Goal: Transaction & Acquisition: Book appointment/travel/reservation

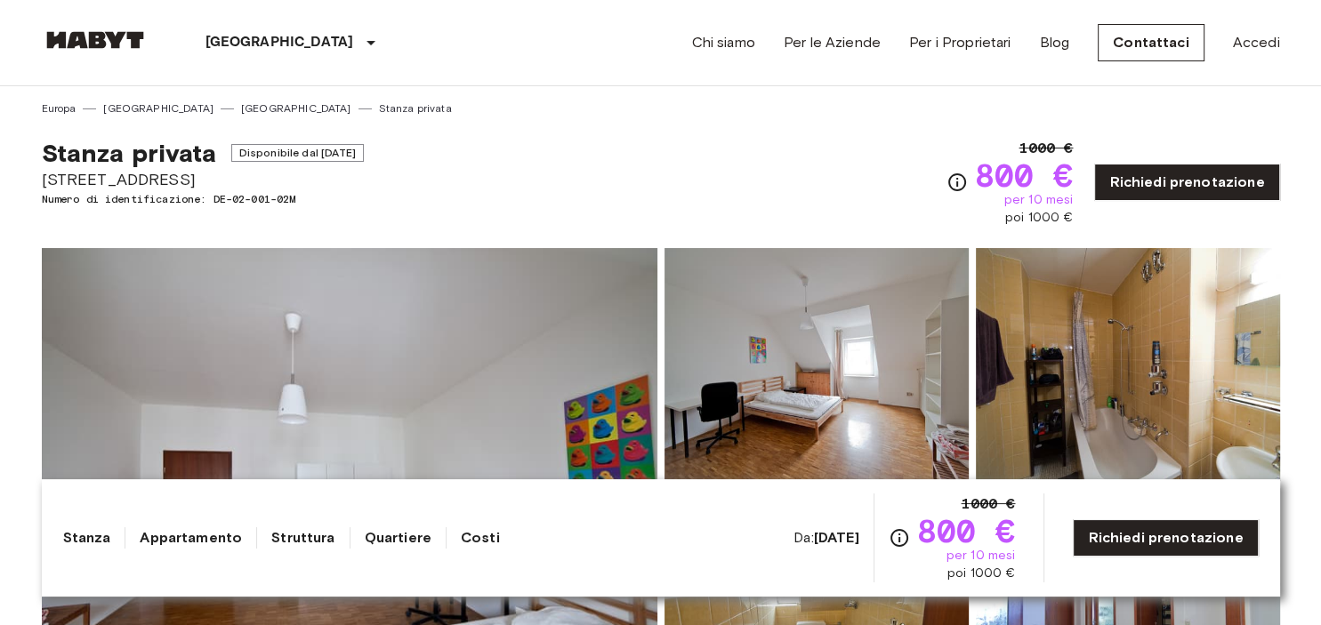
click at [814, 544] on b "Aug 20 2025" at bounding box center [836, 537] width 45 height 17
click at [814, 531] on b "[DATE]" at bounding box center [836, 537] width 45 height 17
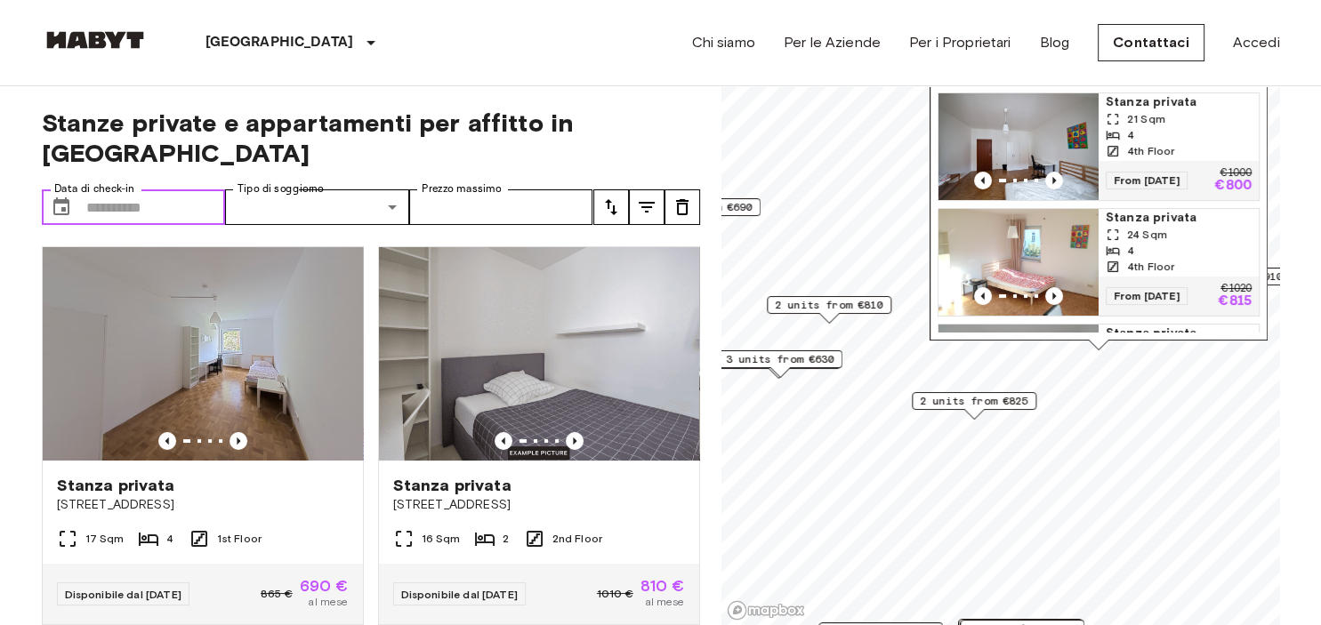
click at [141, 189] on input "Data di check-in" at bounding box center [156, 207] width 140 height 36
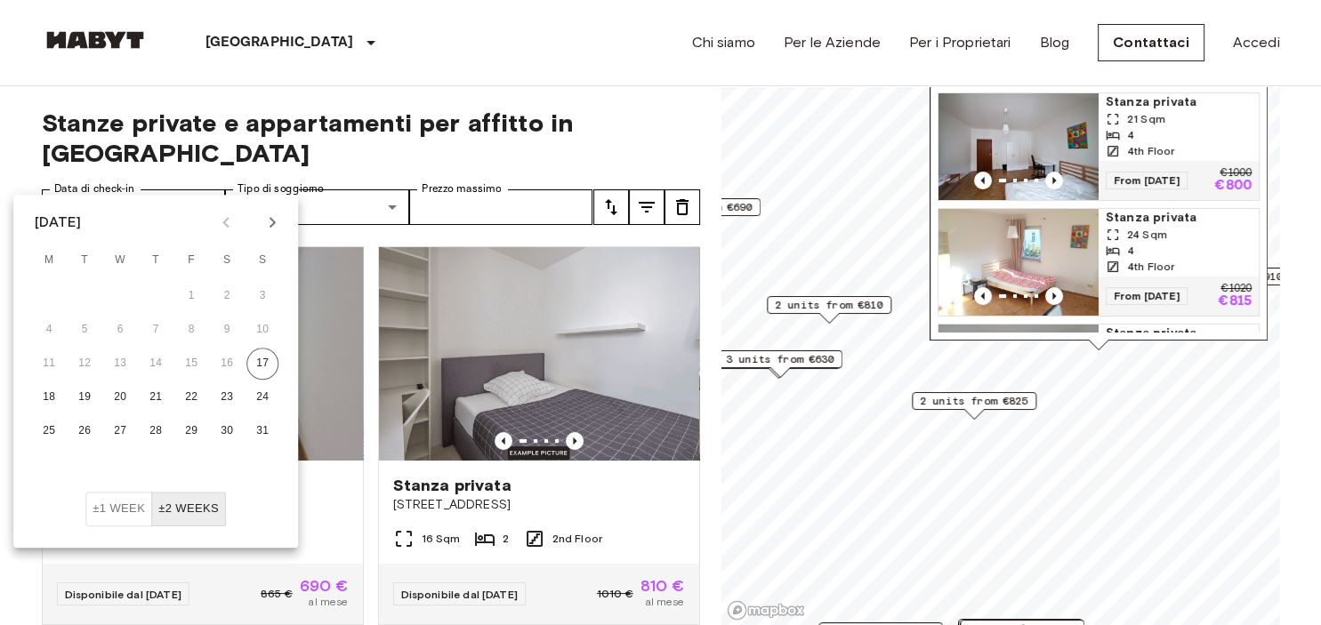
click at [266, 227] on icon "Next month" at bounding box center [272, 222] width 21 height 21
click at [54, 296] on button "1" at bounding box center [49, 296] width 32 height 32
type input "**********"
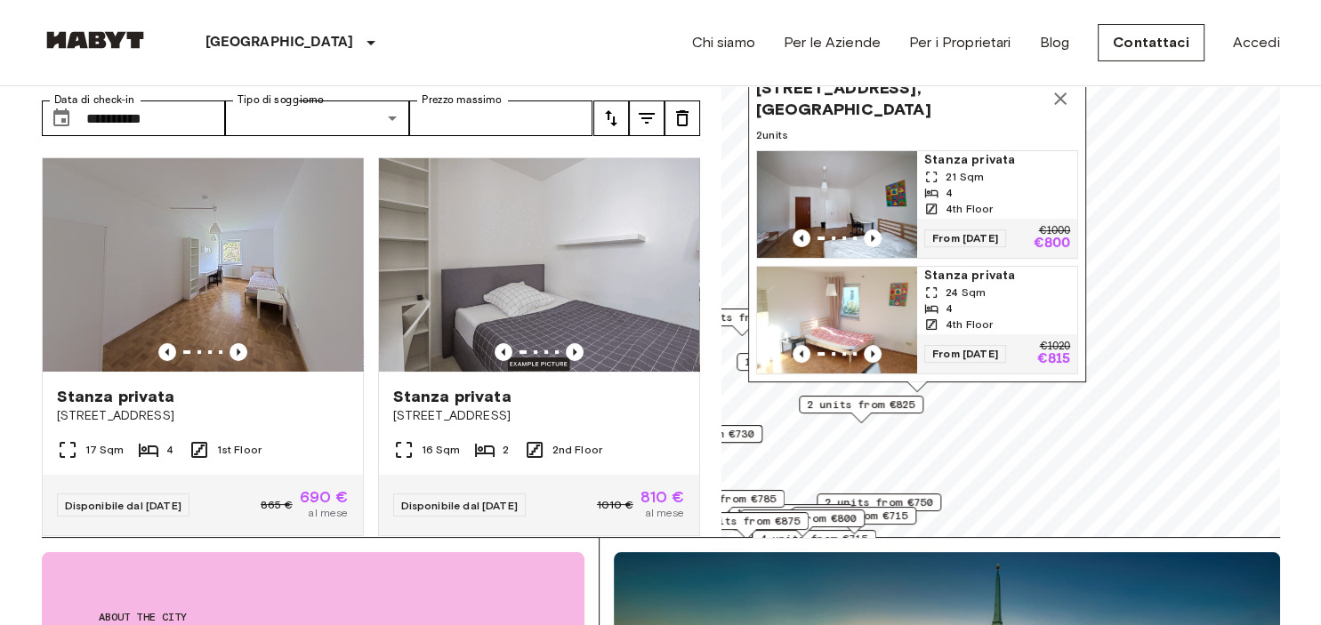
scroll to position [93, 0]
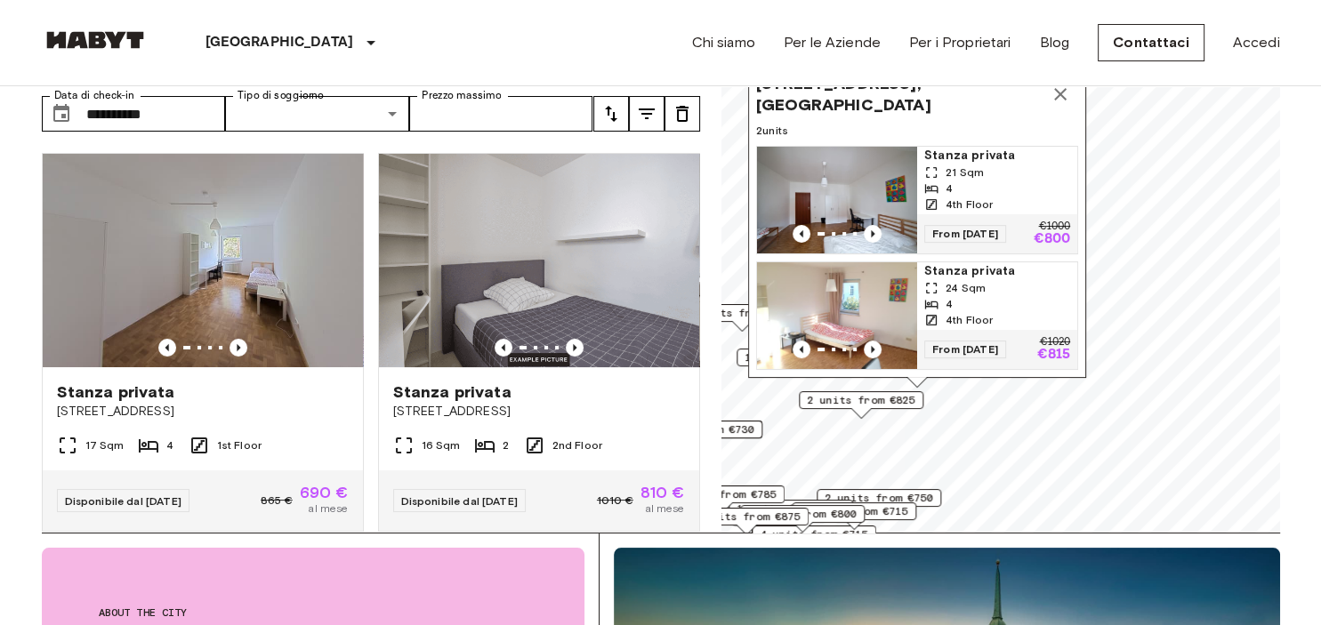
click at [809, 165] on img "Map marker" at bounding box center [837, 200] width 160 height 107
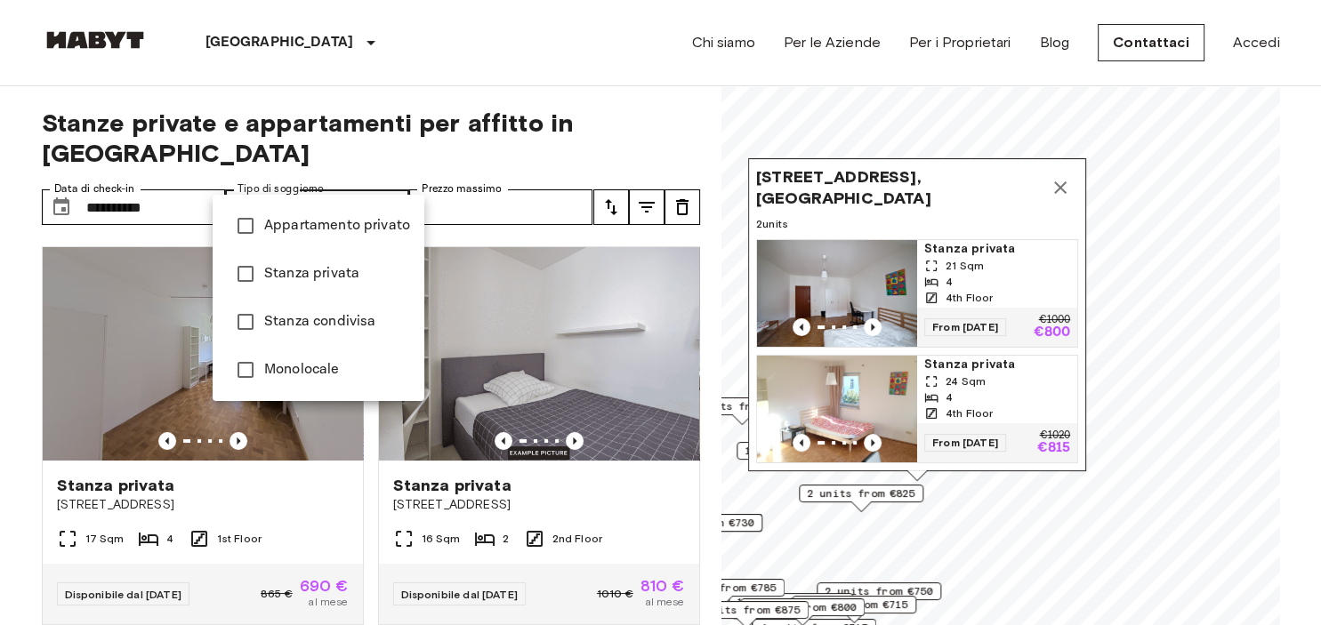
click at [307, 273] on span "Stanza privata" at bounding box center [337, 273] width 146 height 21
type input "**********"
click at [515, 66] on div at bounding box center [660, 312] width 1321 height 625
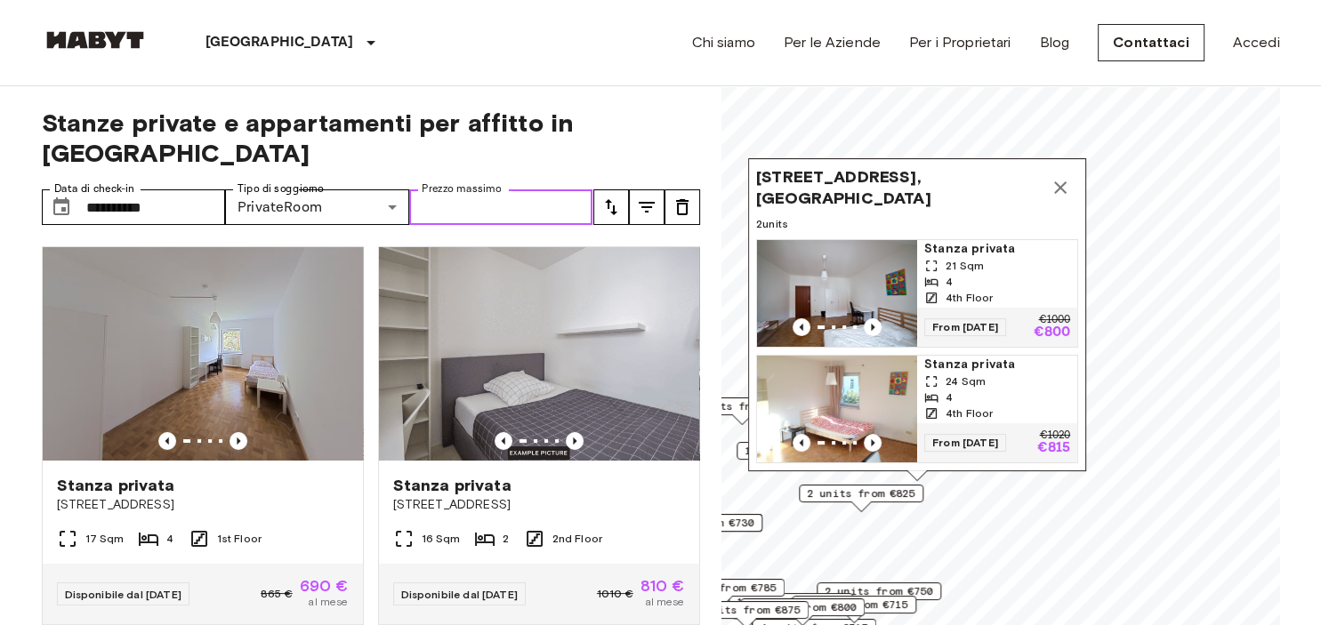
click at [518, 189] on input "Prezzo massimo" at bounding box center [501, 207] width 184 height 36
click at [1064, 182] on icon "Map marker" at bounding box center [1060, 187] width 21 height 21
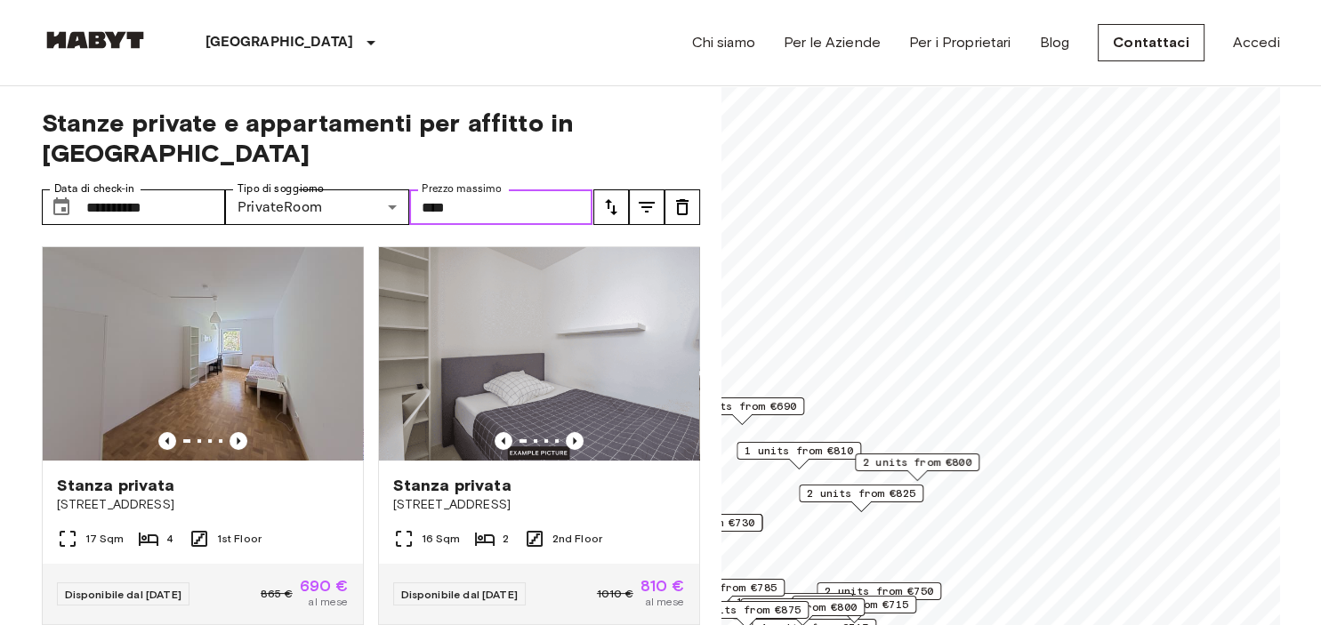
type input "****"
click at [688, 232] on div "Stanza privata Alfonsstraße 7 16 Sqm 2 2nd Floor Disponibile dal 18 Aug 25 1010…" at bounding box center [532, 428] width 336 height 393
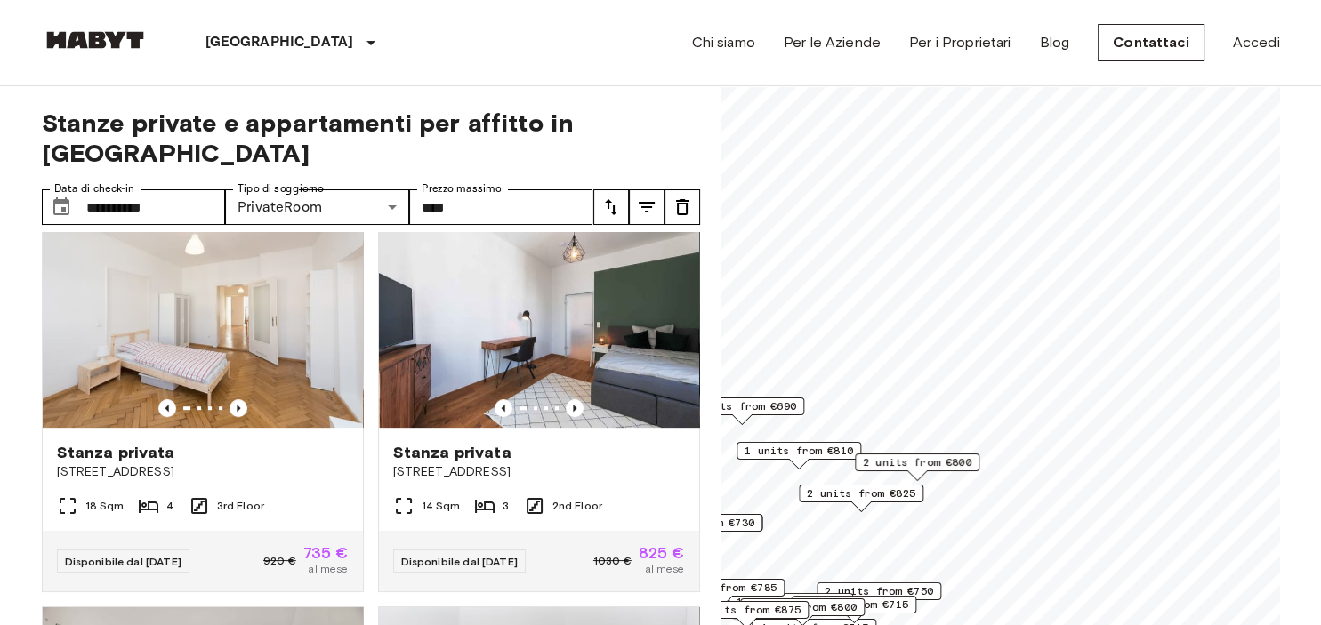
scroll to position [1229, 0]
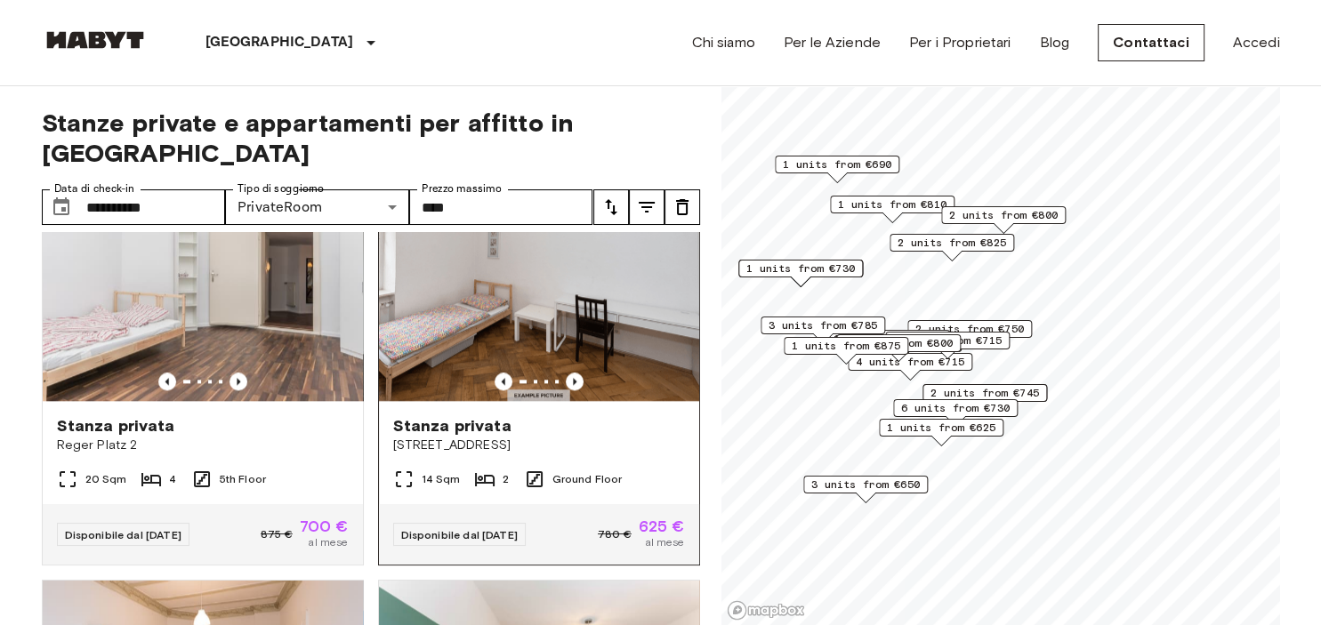
scroll to position [2032, 0]
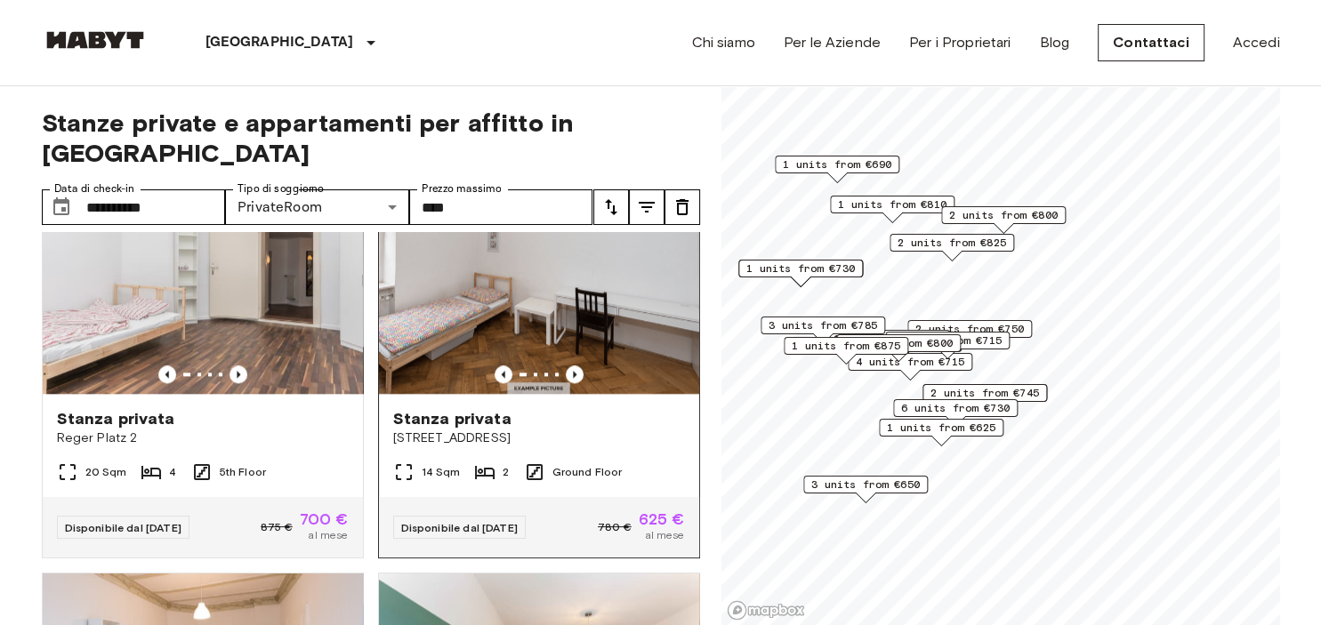
click at [622, 462] on div "14 Sqm 2 Ground Floor" at bounding box center [539, 480] width 320 height 36
click at [939, 432] on span "1 units from €625" at bounding box center [941, 428] width 109 height 16
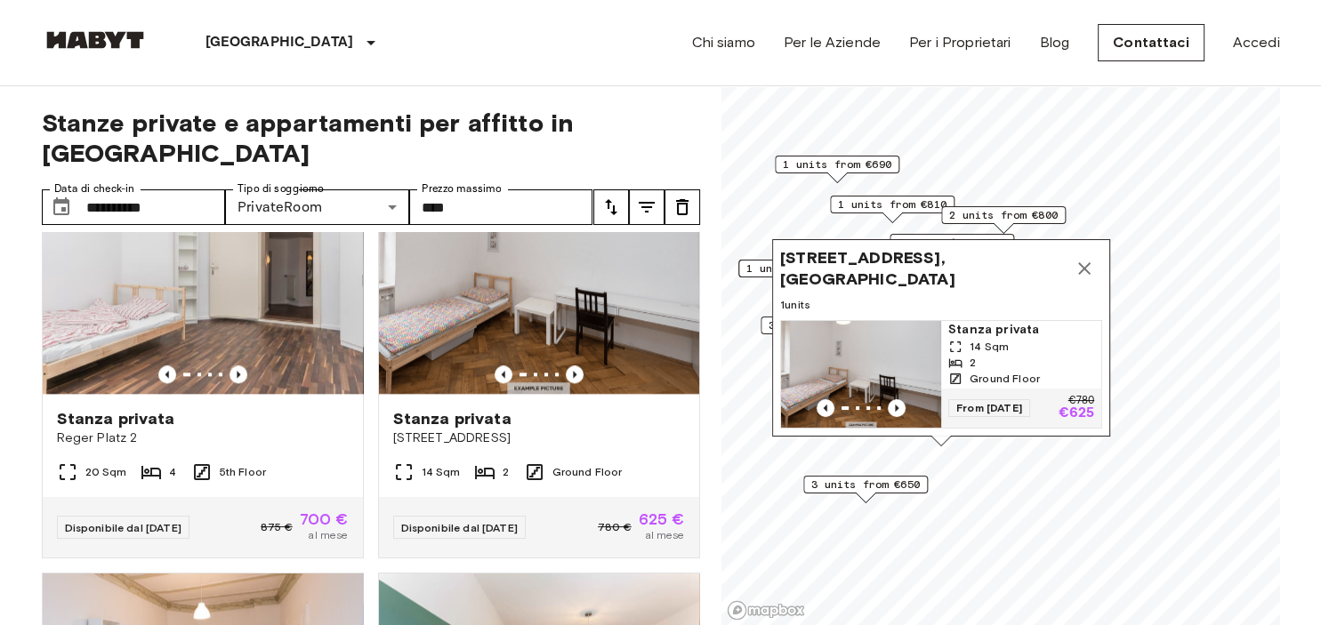
click at [1080, 265] on icon "Map marker" at bounding box center [1084, 268] width 12 height 12
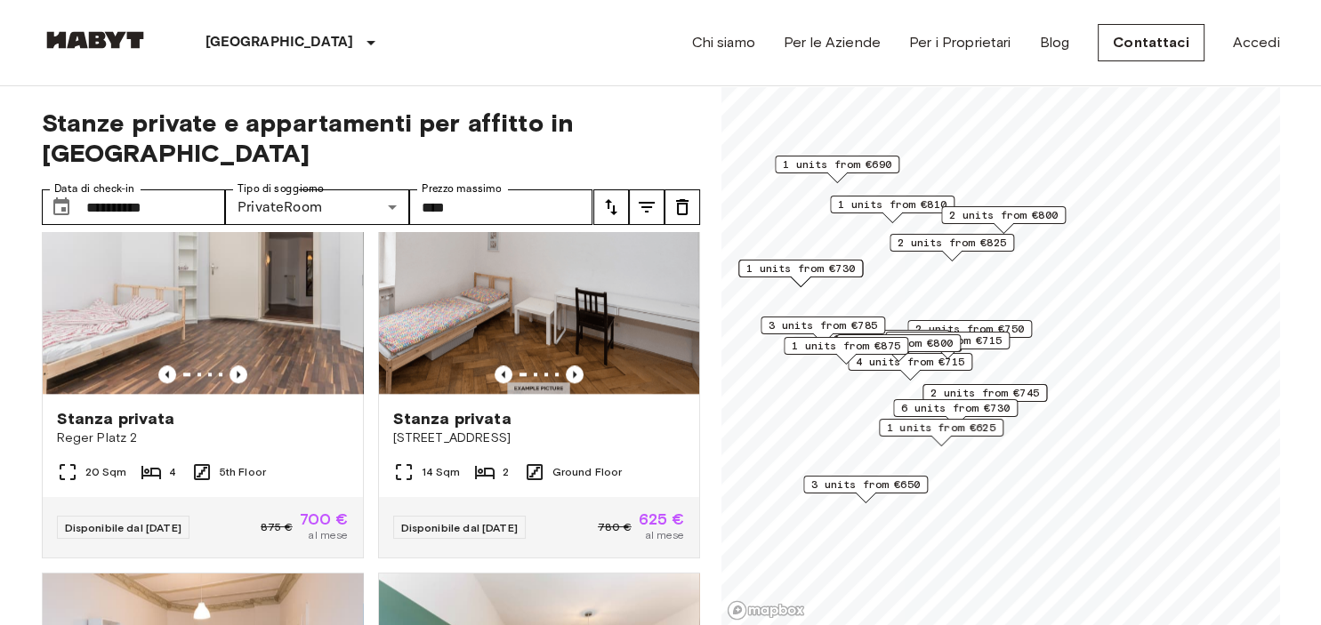
click at [999, 342] on span "2 units from €715" at bounding box center [947, 341] width 109 height 16
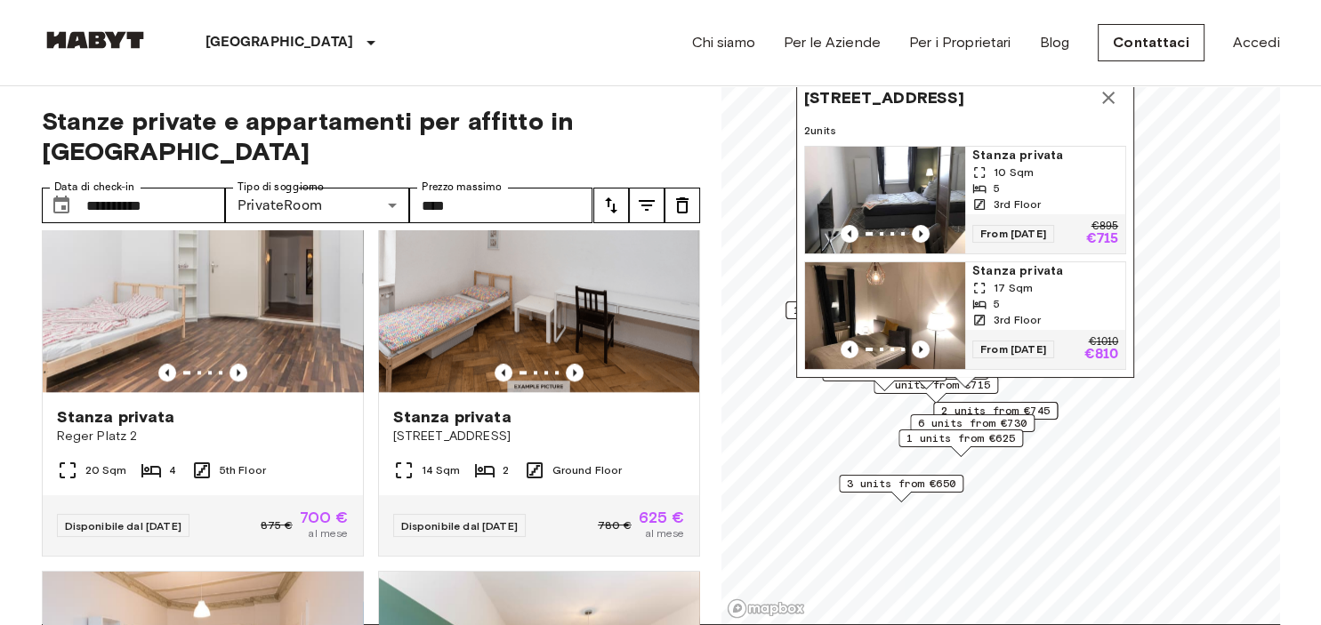
scroll to position [0, 0]
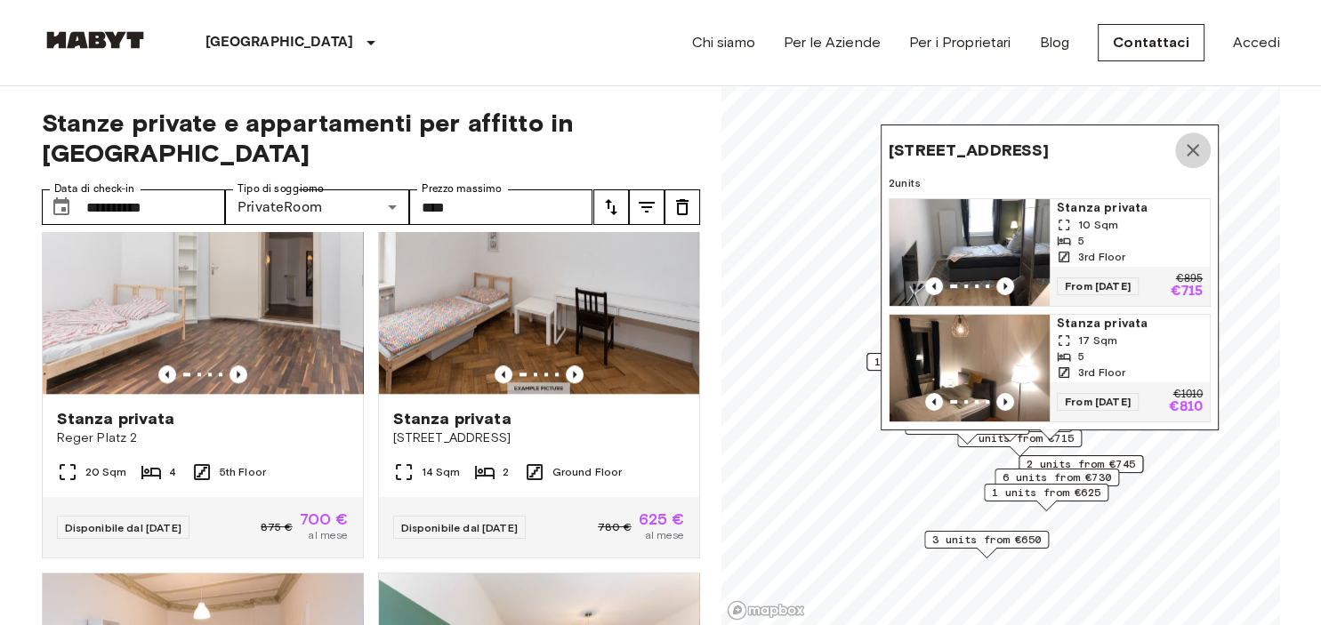
click at [1201, 146] on icon "Map marker" at bounding box center [1192, 150] width 21 height 21
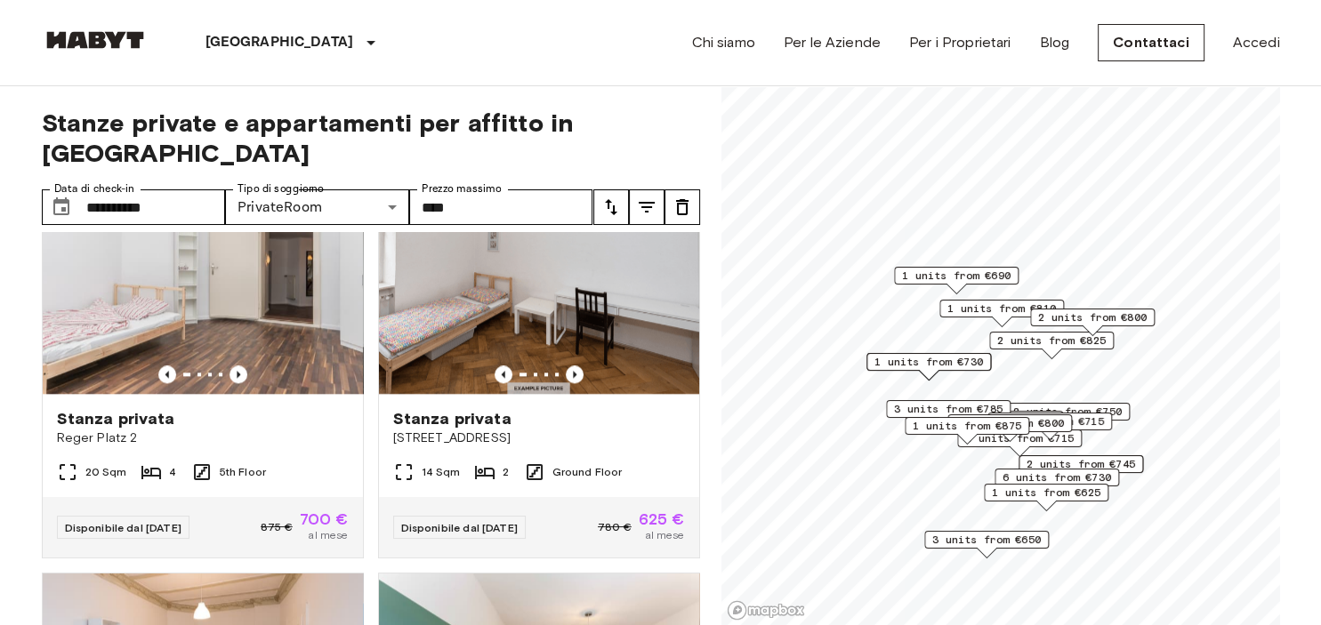
click at [1006, 445] on span "4 units from €715" at bounding box center [1019, 439] width 109 height 16
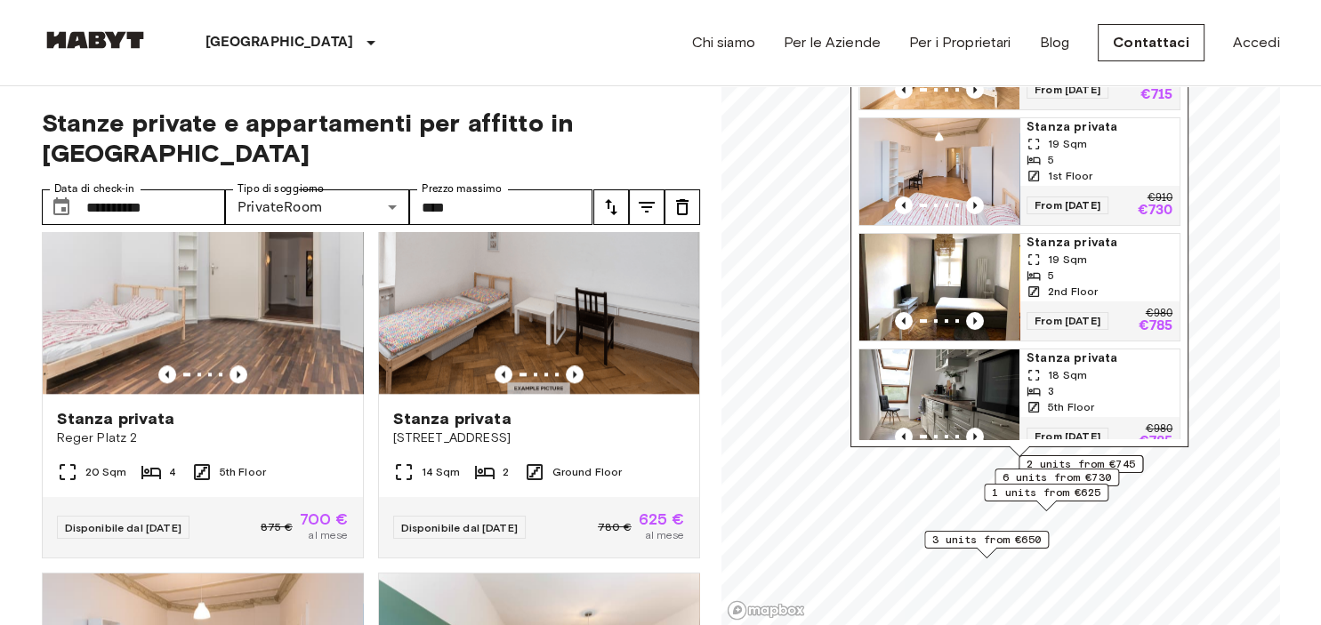
scroll to position [98, 0]
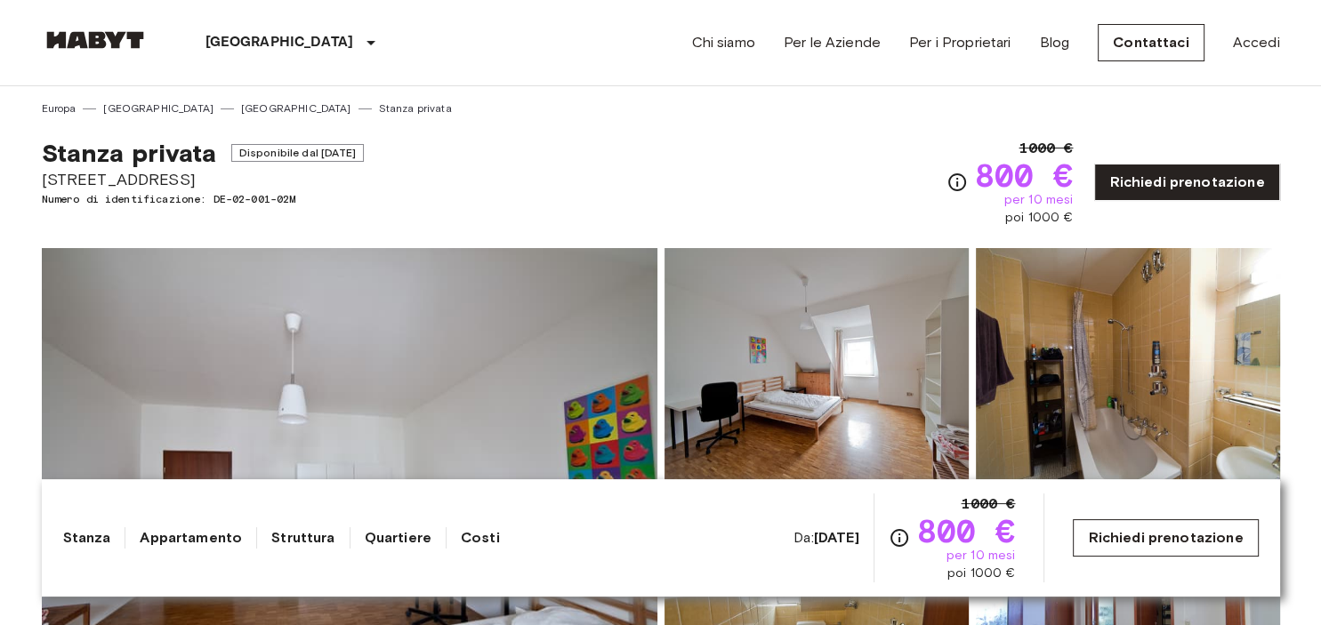
click at [1131, 534] on link "Richiedi prenotazione" at bounding box center [1165, 537] width 185 height 37
click at [301, 150] on span "Disponibile dal Aug 20 2025" at bounding box center [297, 153] width 133 height 18
click at [428, 155] on div "Stanza privata Disponibile dal Aug 20 2025 Elisabethstraße 4 Numero di identifi…" at bounding box center [661, 172] width 1238 height 110
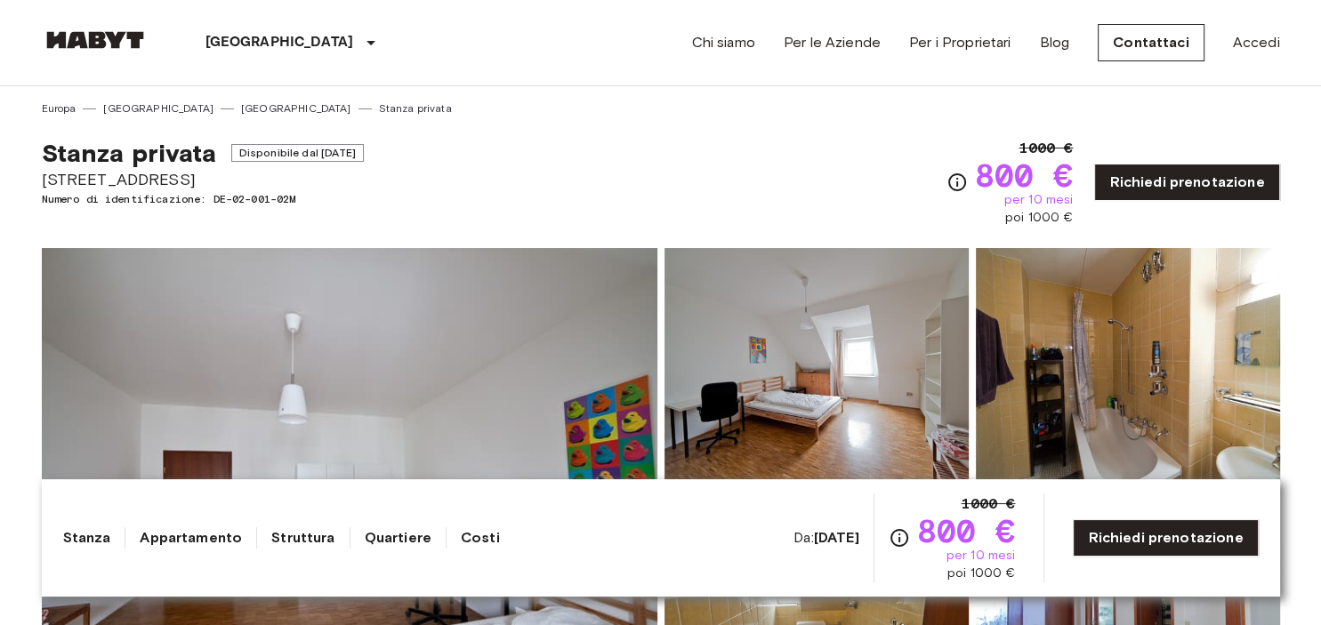
click at [962, 181] on icon "Verifica i dettagli delle spese nella sezione 'Riassunto dei Costi'. Si prega d…" at bounding box center [956, 182] width 21 height 21
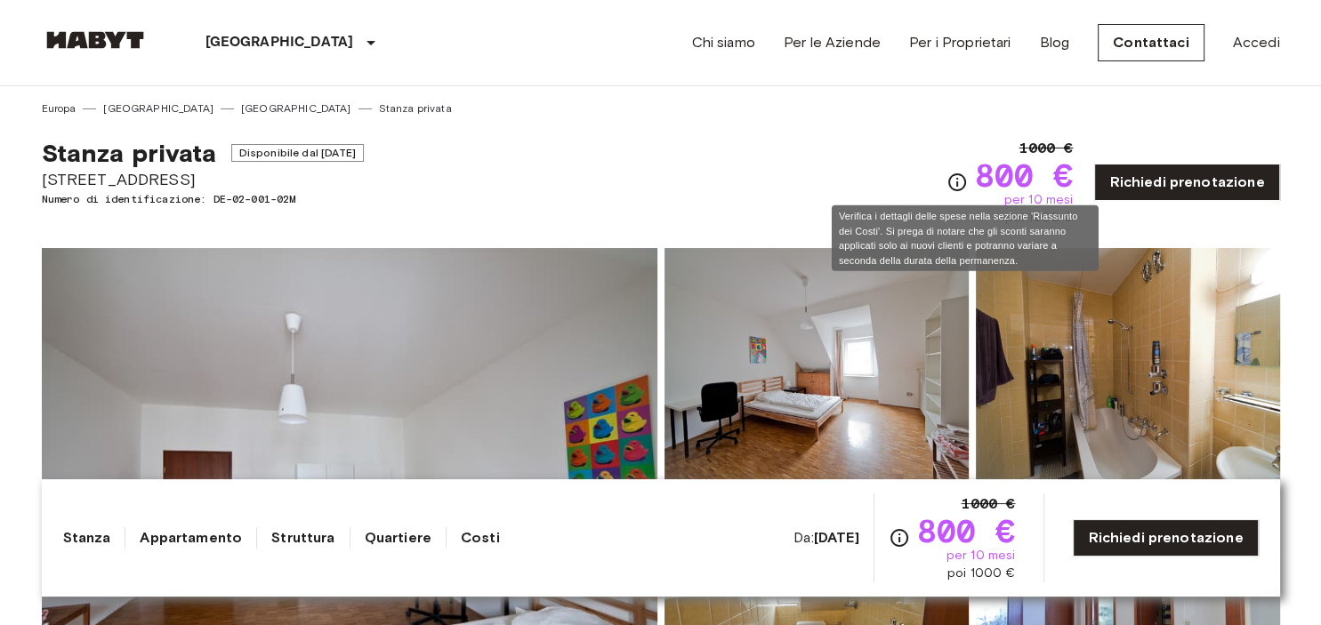
click at [959, 184] on icon "Verifica i dettagli delle spese nella sezione 'Riassunto dei Costi'. Si prega d…" at bounding box center [956, 182] width 21 height 21
click at [959, 183] on icon "Verifica i dettagli delle spese nella sezione 'Riassunto dei Costi'. Si prega d…" at bounding box center [956, 182] width 21 height 21
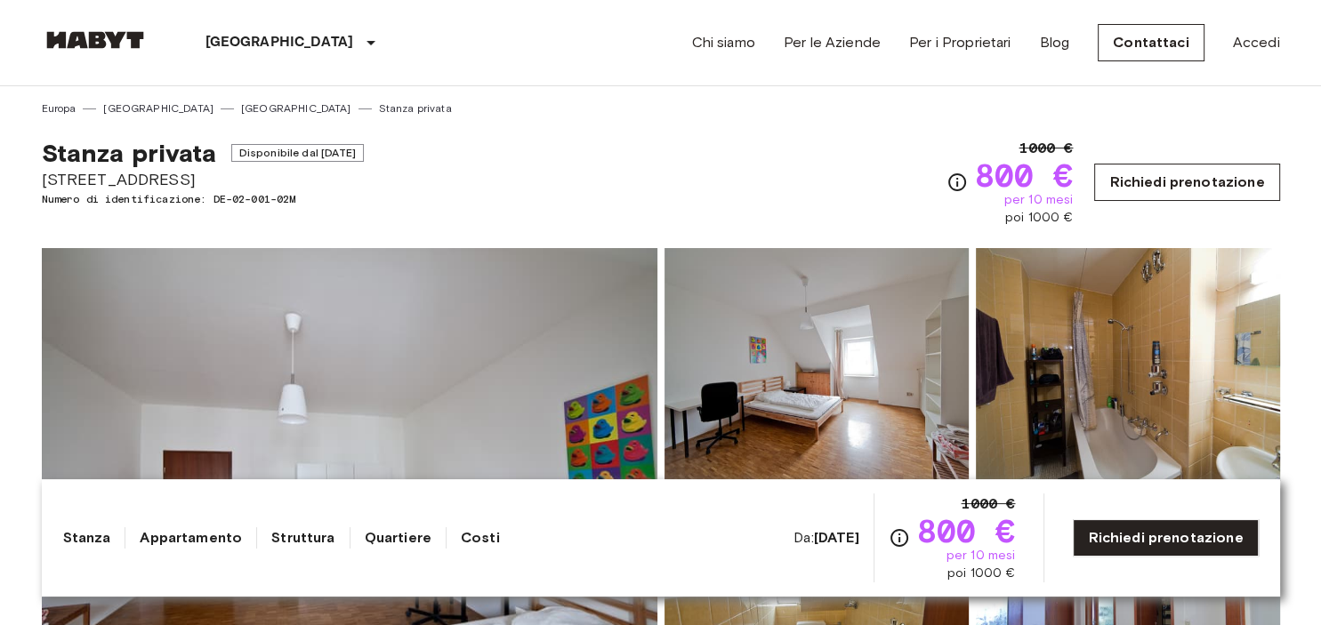
click at [1199, 188] on link "Richiedi prenotazione" at bounding box center [1186, 182] width 185 height 37
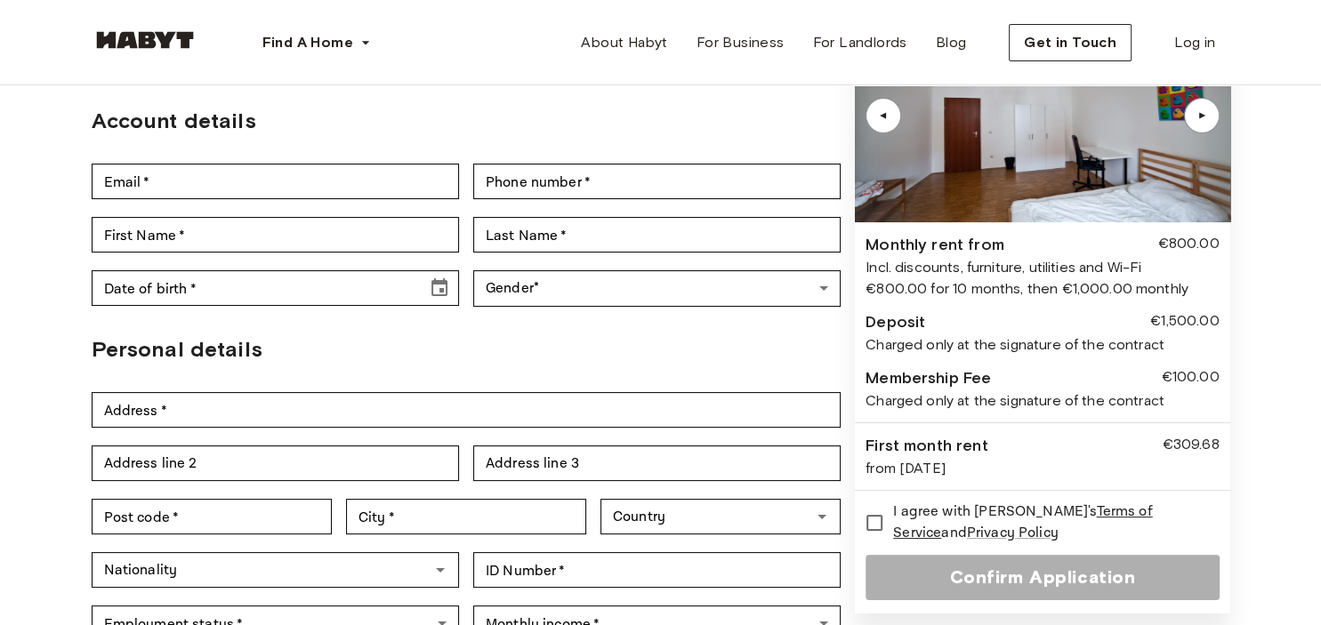
scroll to position [188, 0]
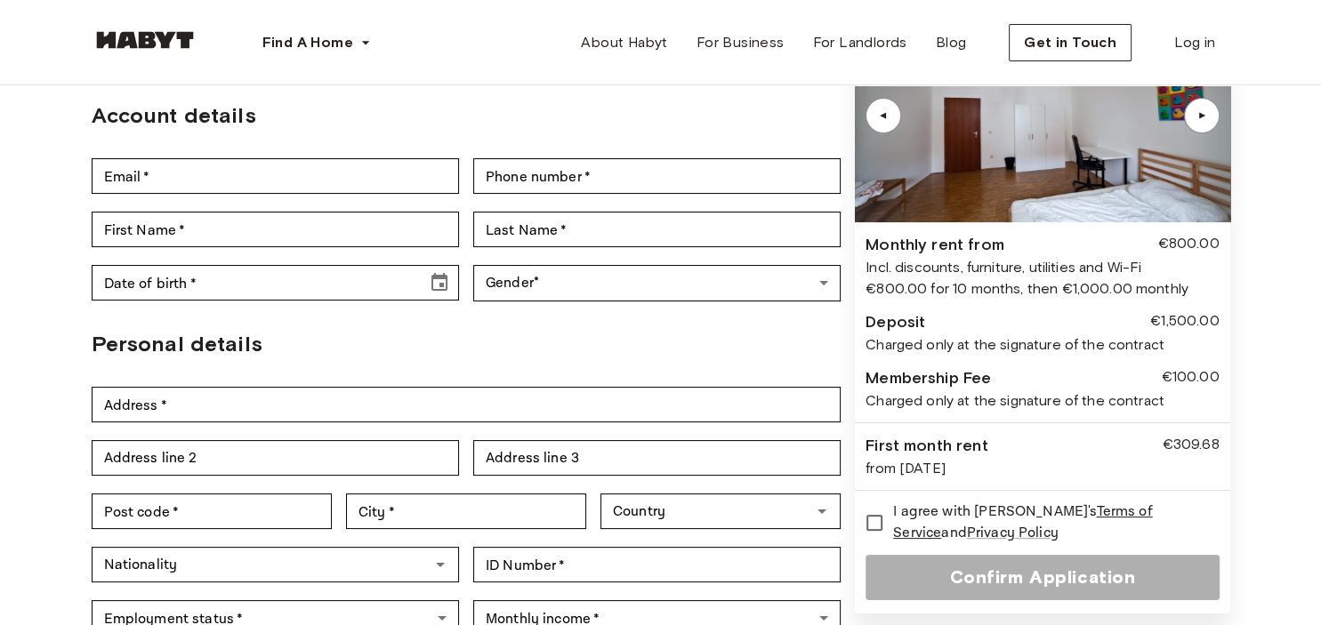
click at [958, 458] on div "from [DATE]" at bounding box center [1041, 468] width 353 height 21
click at [958, 458] on div "from Aug 20, 2025" at bounding box center [1041, 468] width 353 height 21
click at [925, 434] on div "First month rent" at bounding box center [926, 446] width 122 height 24
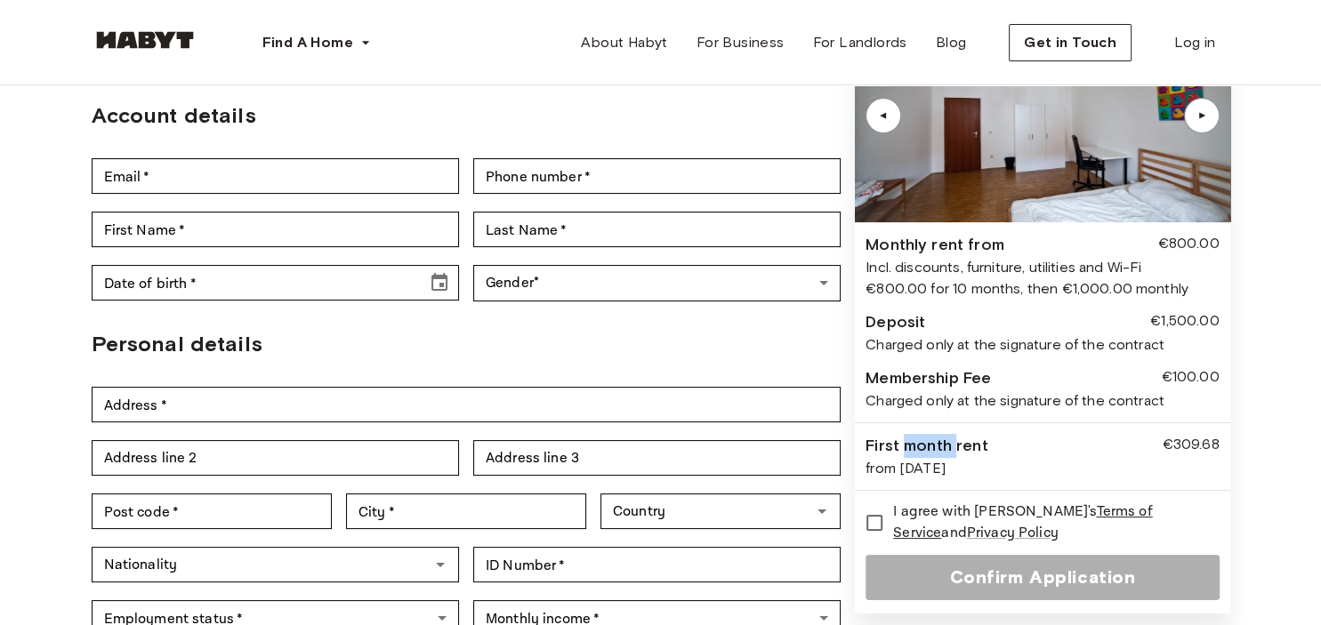
click at [925, 434] on div "First month rent" at bounding box center [926, 446] width 122 height 24
click at [738, 328] on h2 "Personal details" at bounding box center [467, 344] width 750 height 32
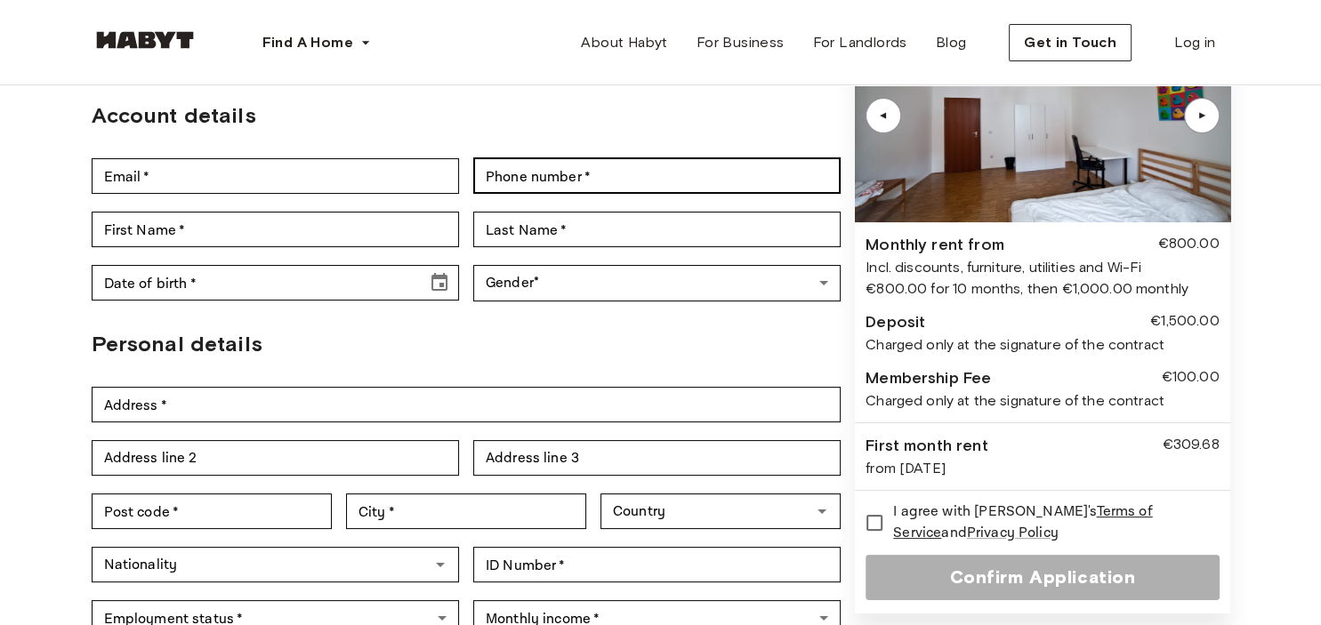
scroll to position [0, 0]
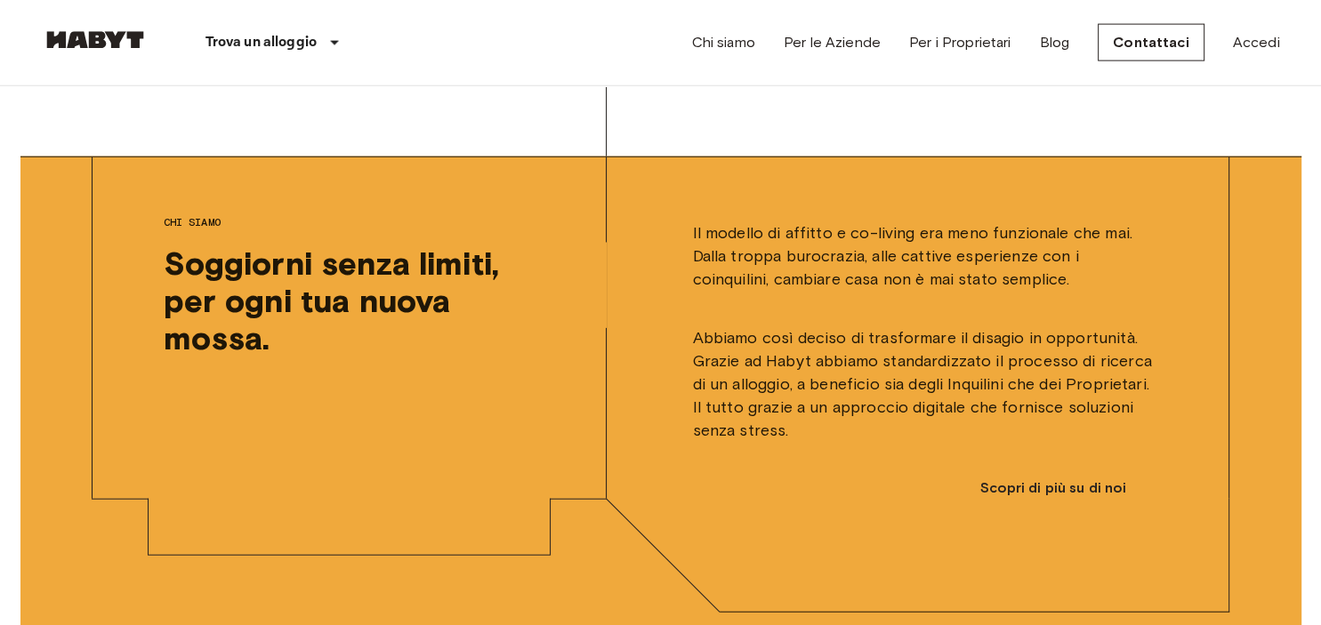
scroll to position [4038, 0]
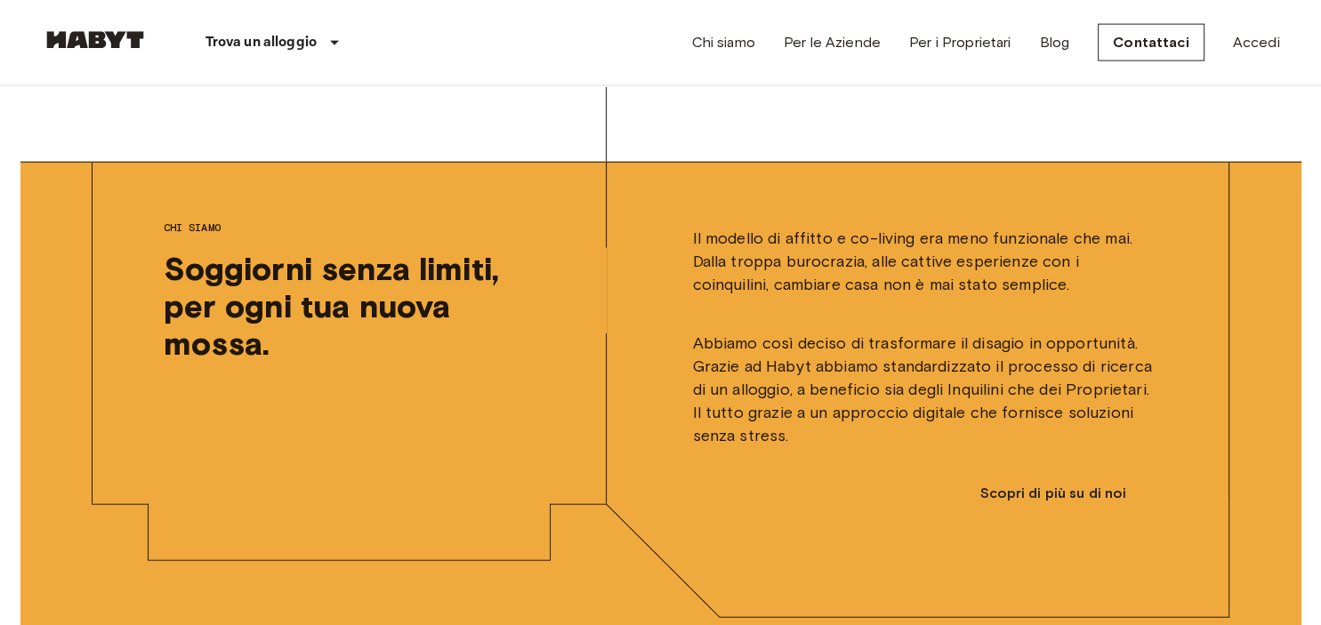
click at [851, 357] on span "Abbiamo così deciso di trasformare il disagio in opportunità. Grazie ad Habyt a…" at bounding box center [924, 390] width 465 height 116
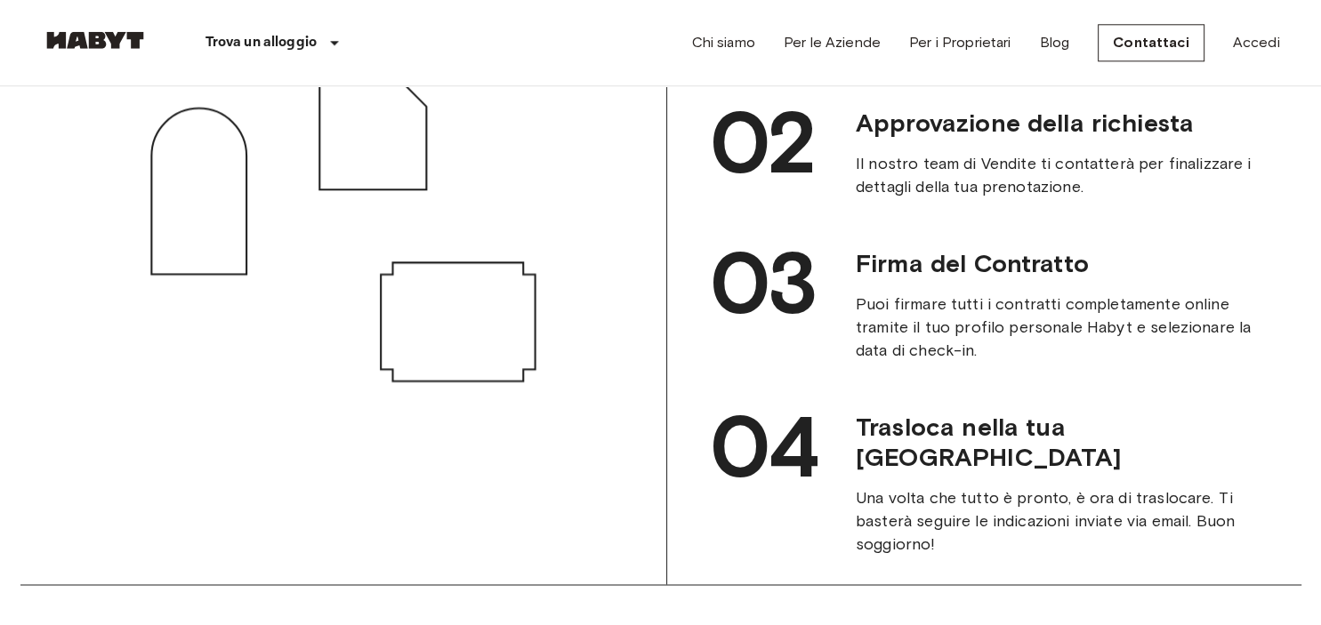
scroll to position [1879, 0]
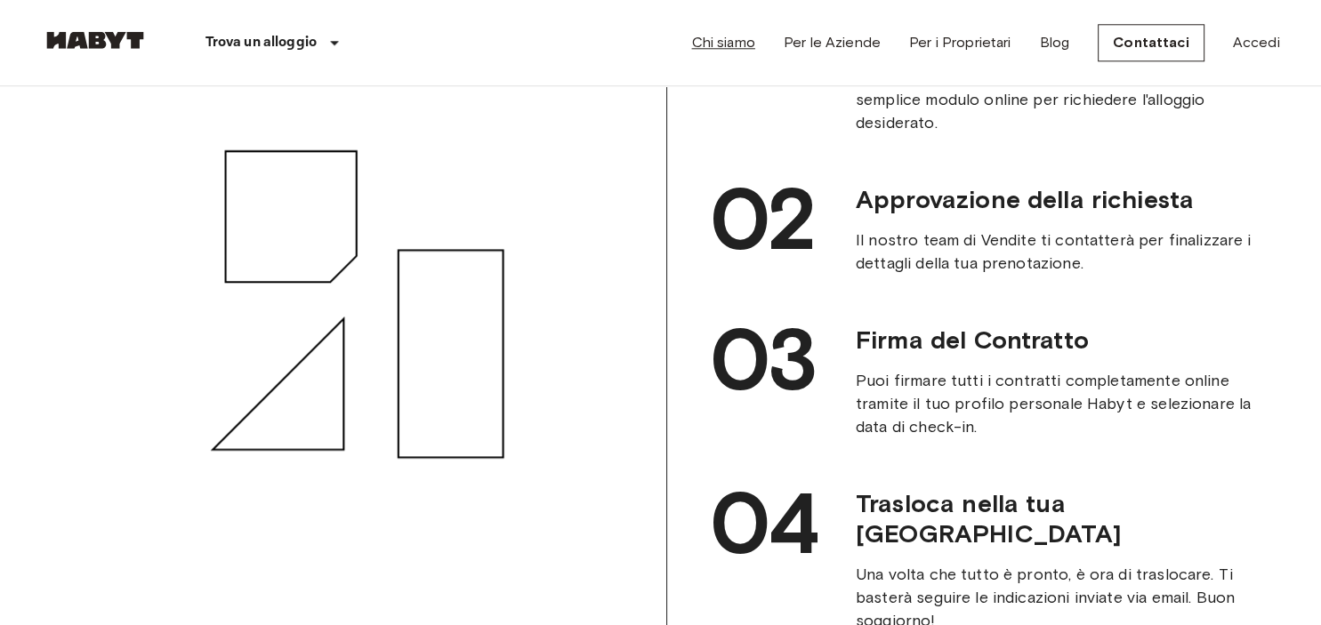
click at [728, 43] on link "Chi siamo" at bounding box center [722, 42] width 63 height 21
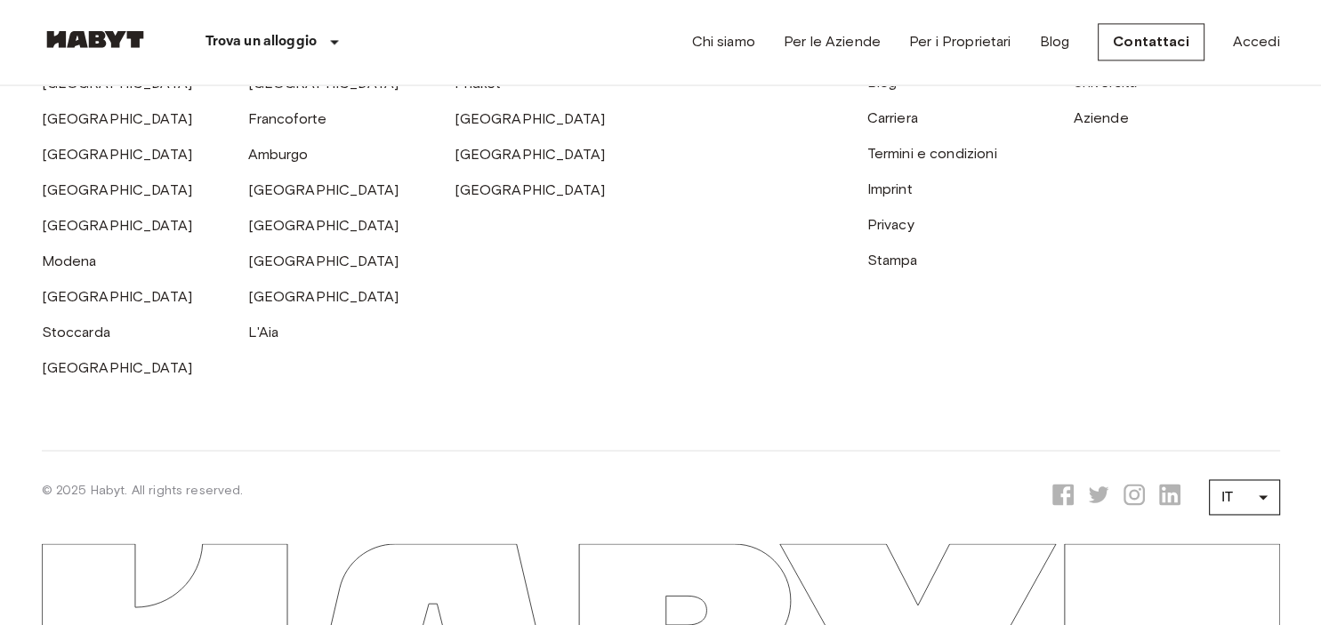
scroll to position [2629, 0]
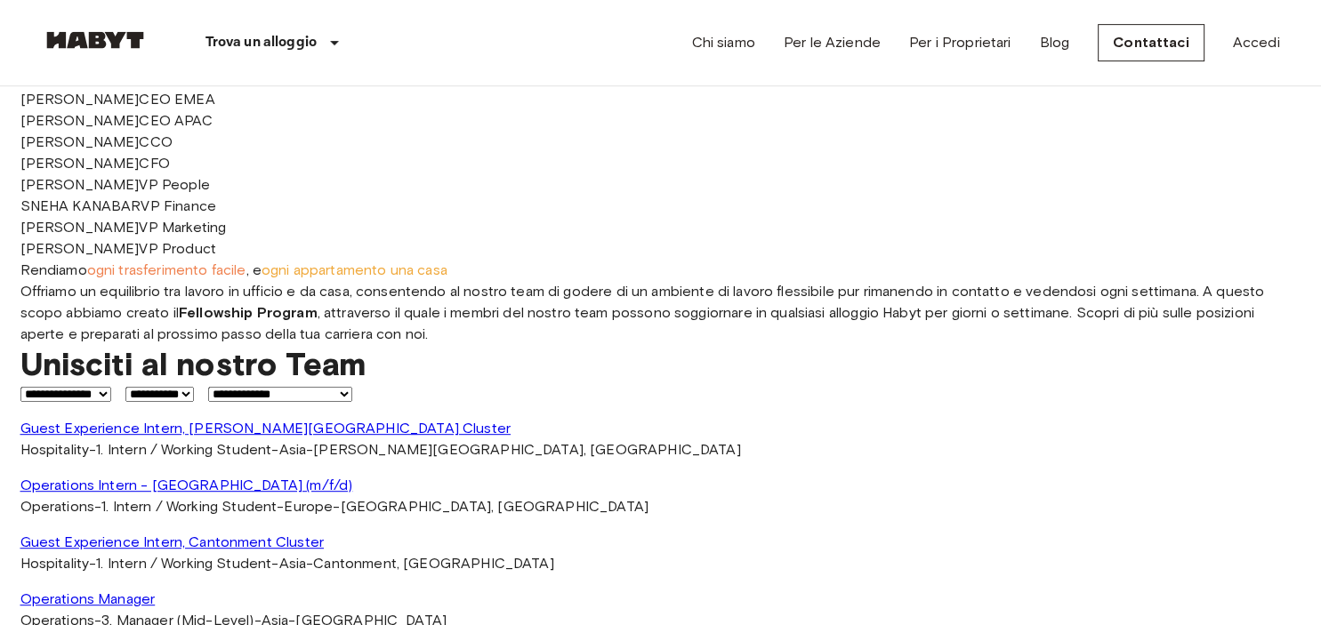
scroll to position [657, 0]
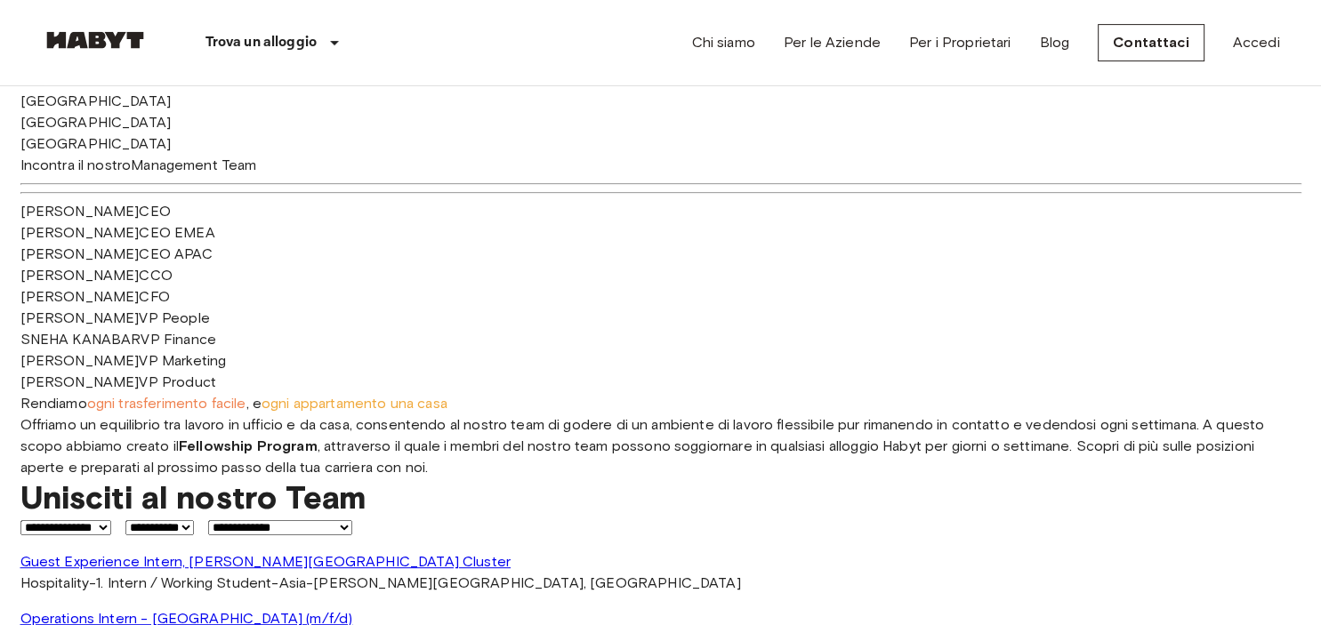
drag, startPoint x: 595, startPoint y: 346, endPoint x: 482, endPoint y: 209, distance: 177.5
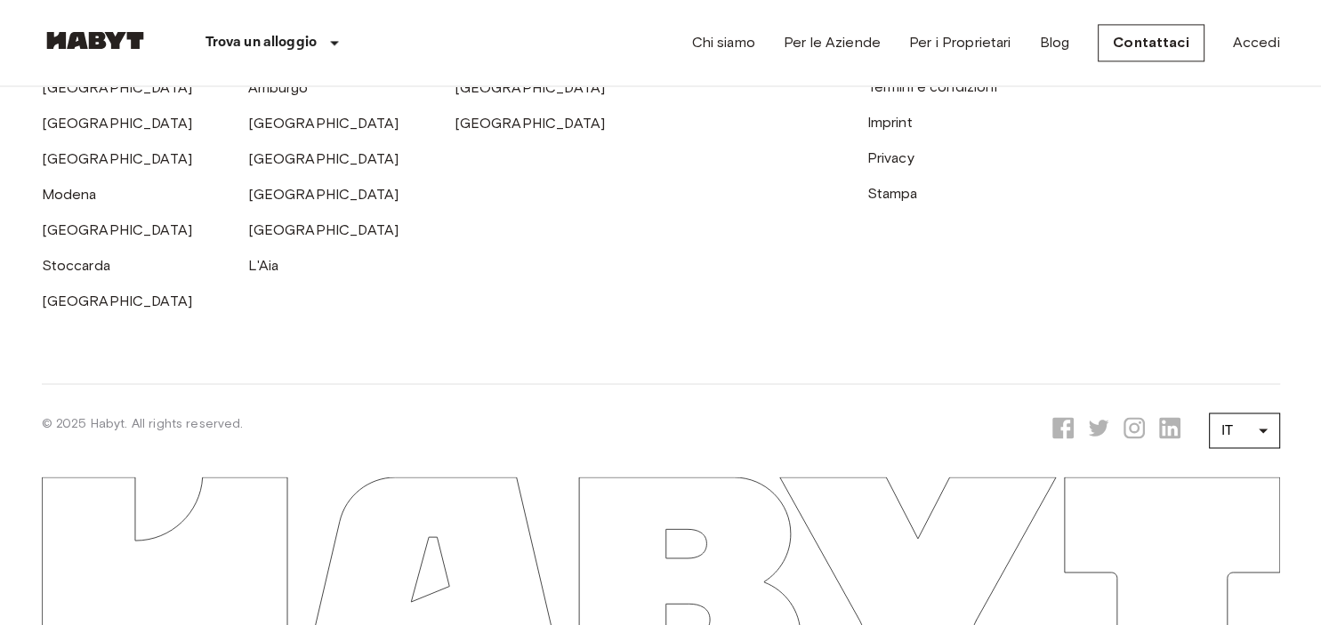
scroll to position [3569, 0]
click at [1052, 47] on link "Blog" at bounding box center [1054, 42] width 30 height 21
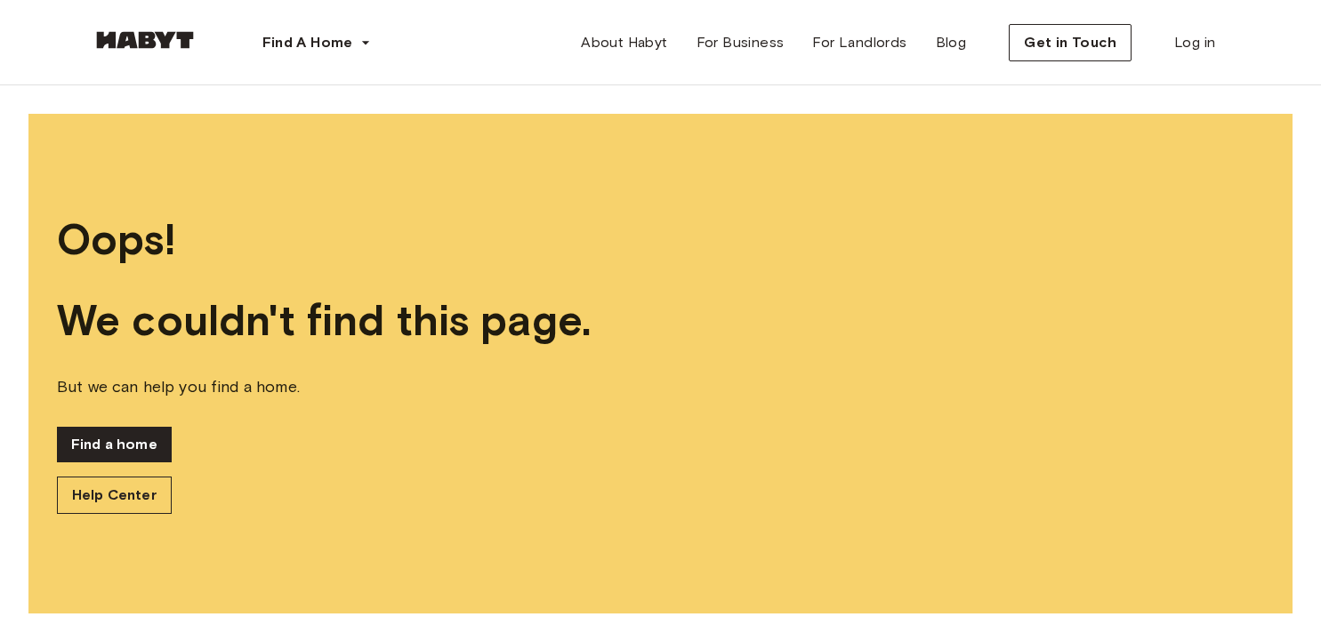
scroll to position [17, 0]
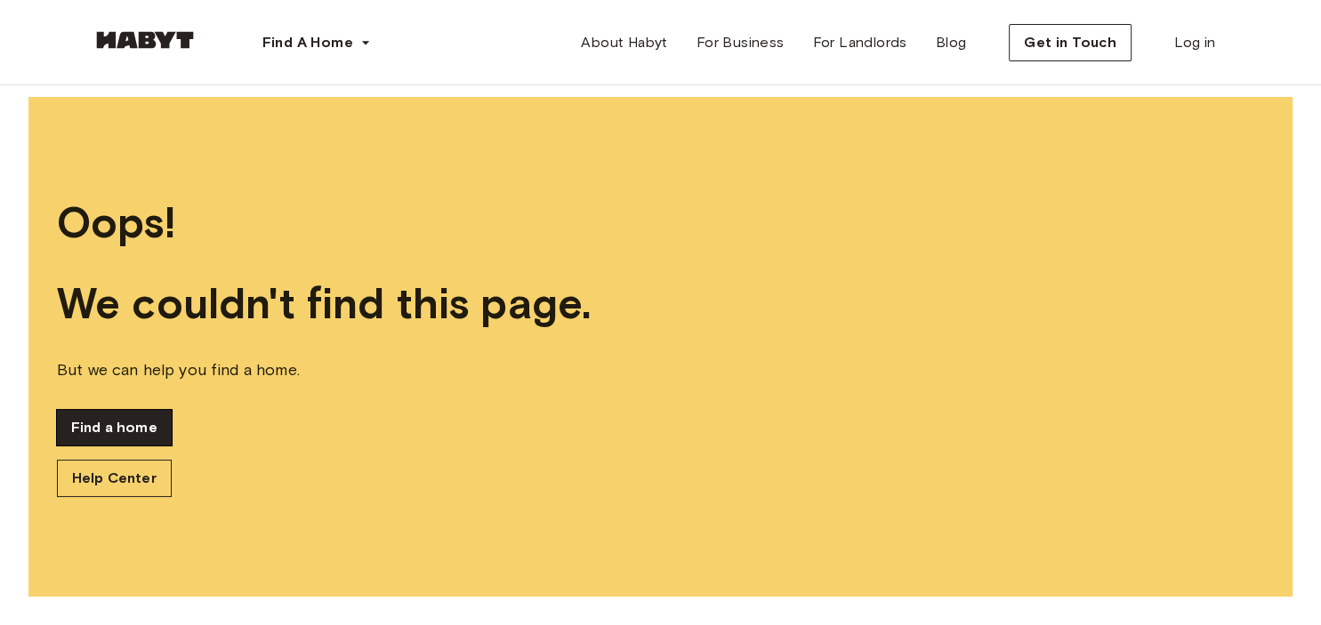
click at [137, 428] on link "Find a home" at bounding box center [114, 428] width 115 height 36
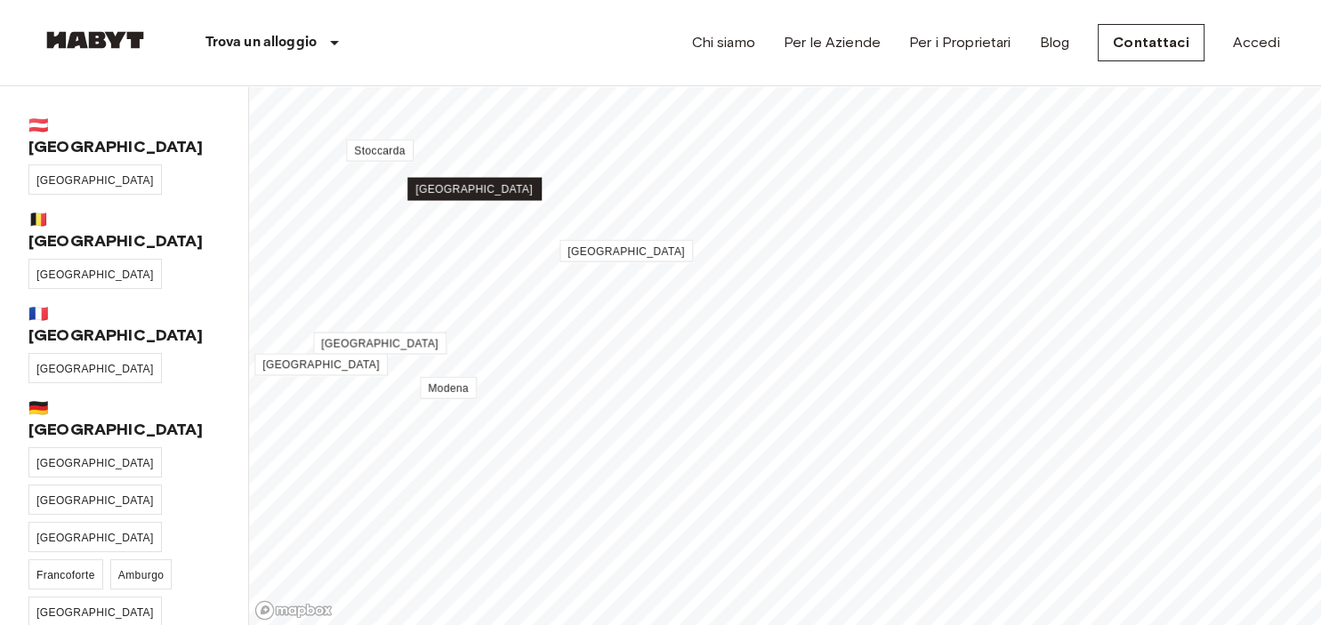
click at [466, 197] on link "[GEOGRAPHIC_DATA]" at bounding box center [473, 189] width 133 height 22
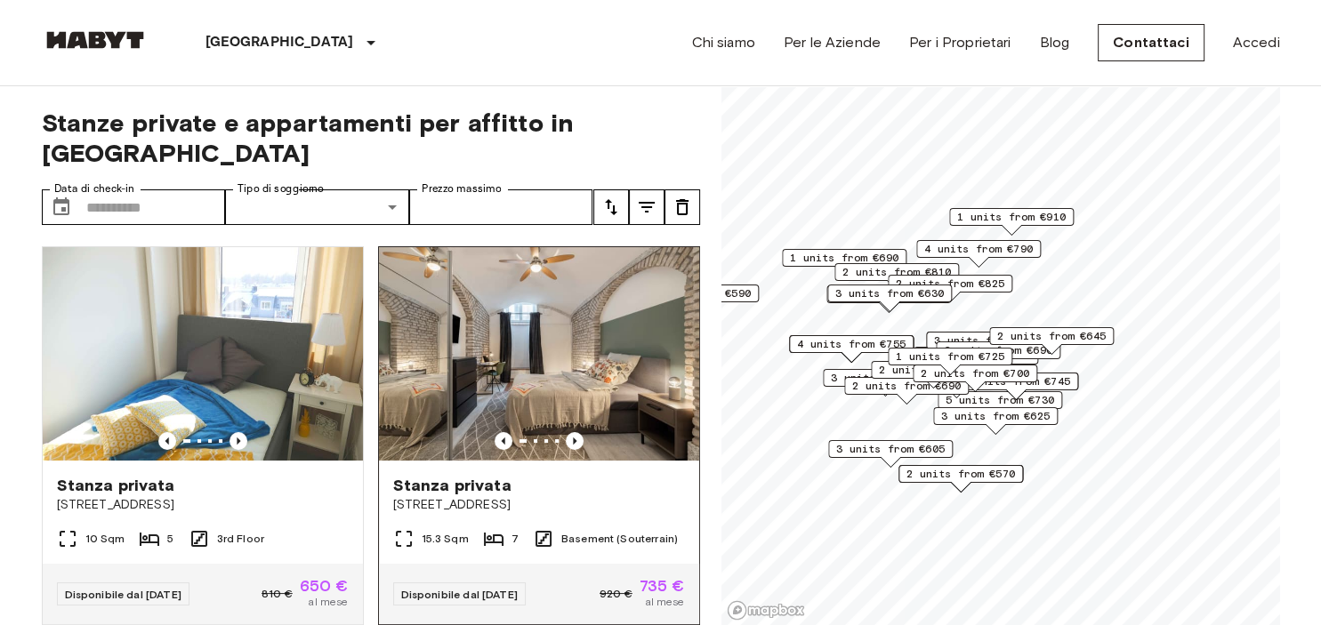
click at [502, 324] on img at bounding box center [539, 353] width 320 height 213
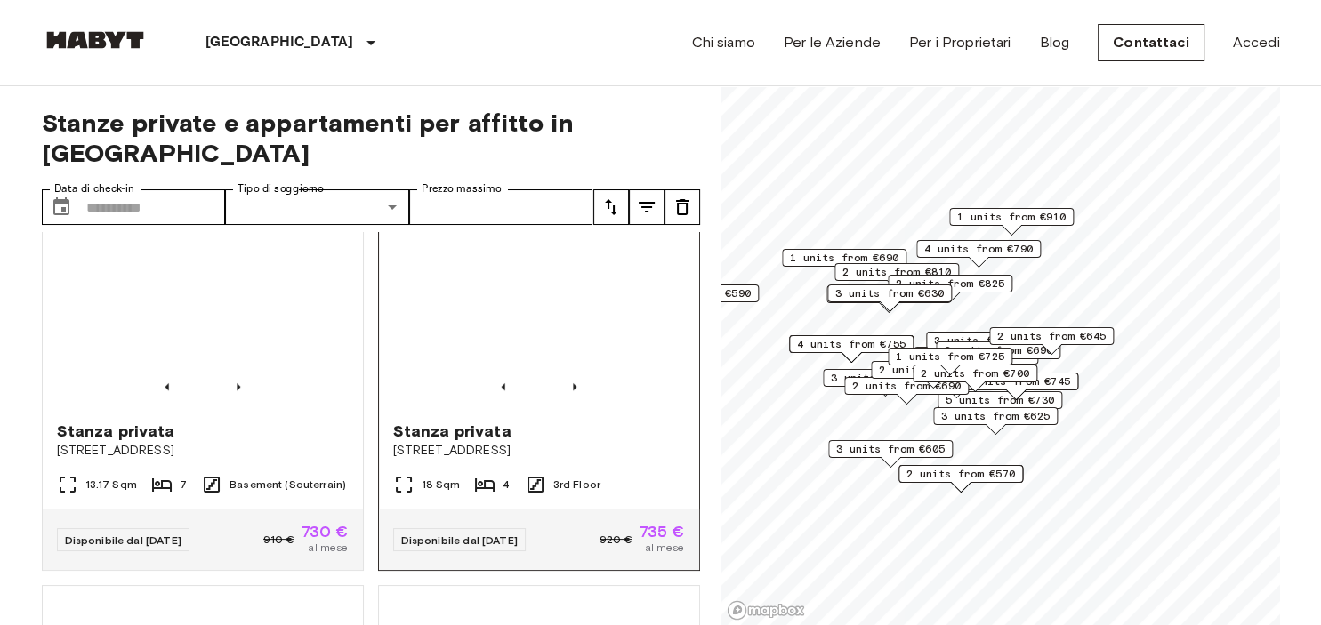
scroll to position [1229, 0]
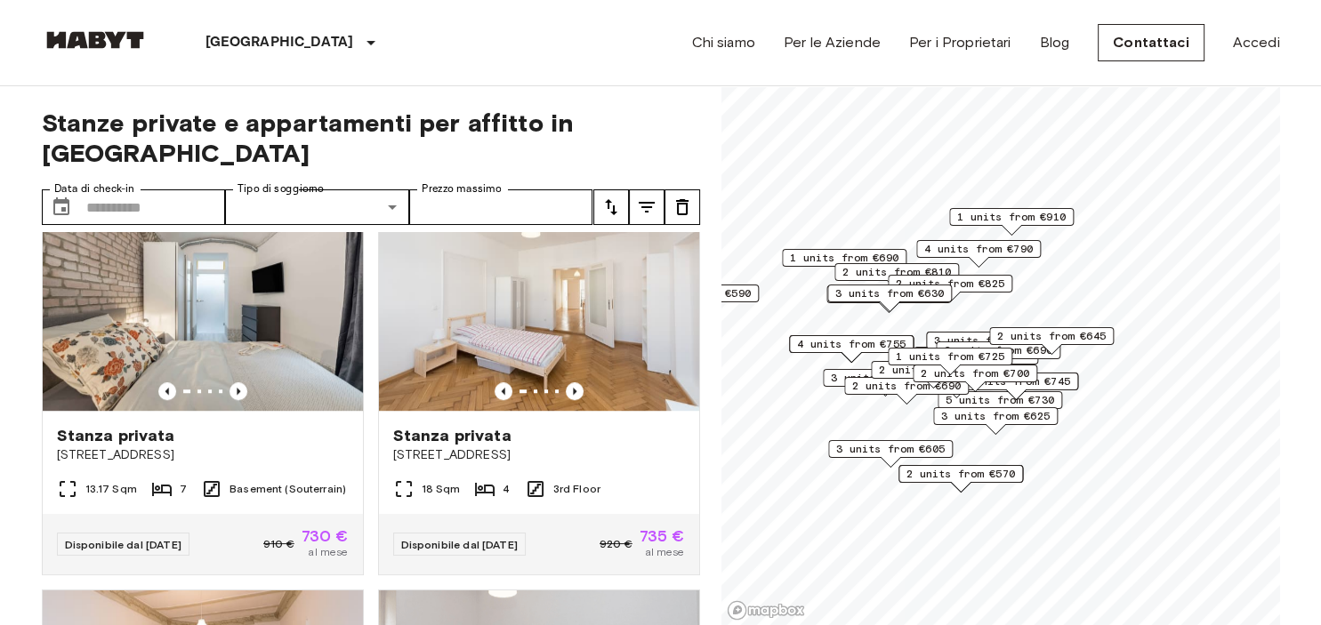
click at [1044, 222] on span "1 units from €910" at bounding box center [1011, 217] width 109 height 16
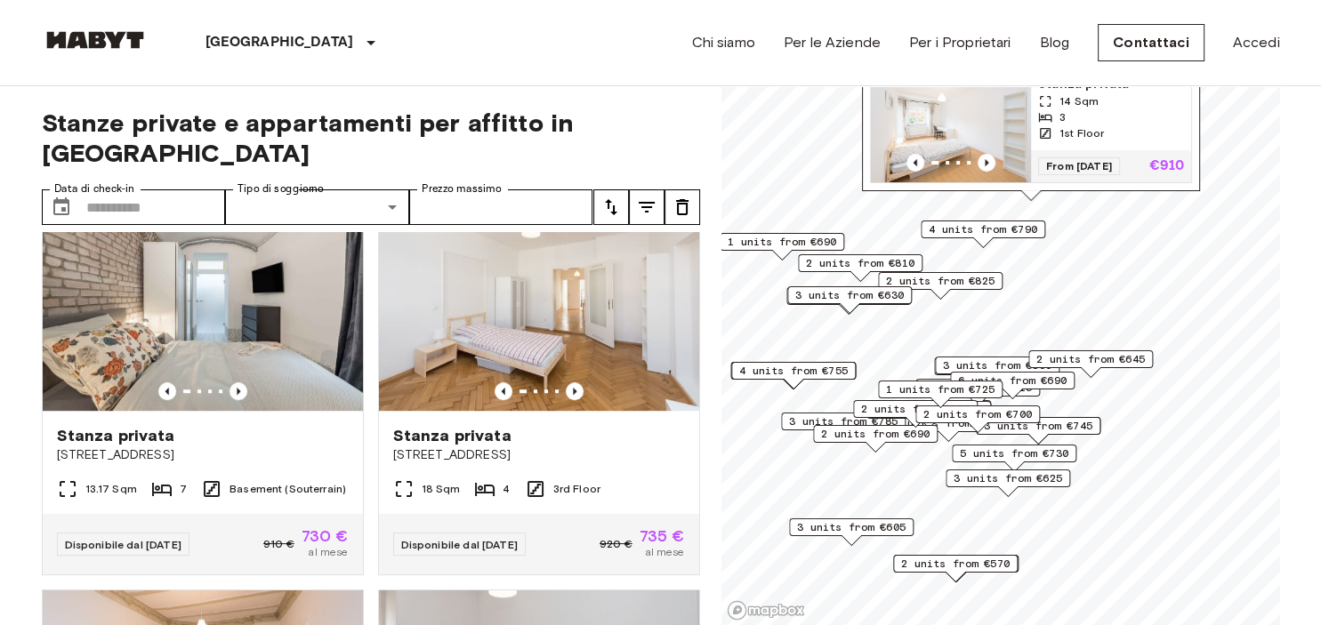
click at [983, 277] on span "2 units from €825" at bounding box center [940, 281] width 109 height 16
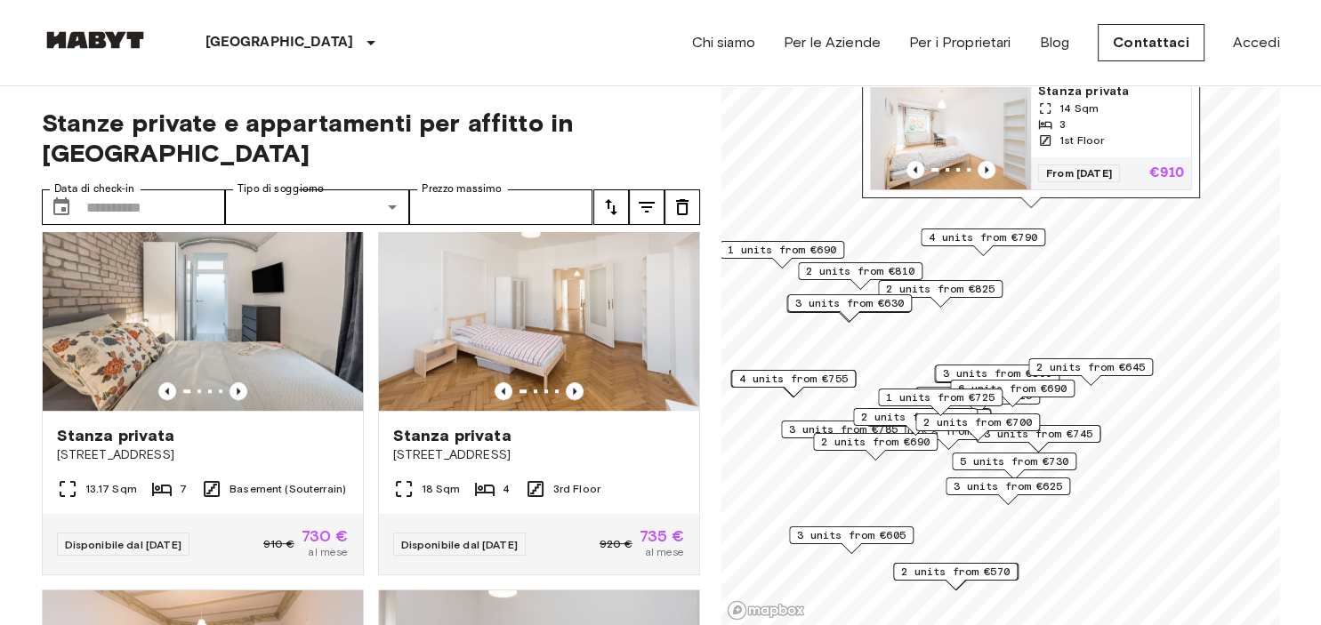
click at [980, 292] on span "2 units from €825" at bounding box center [940, 289] width 109 height 16
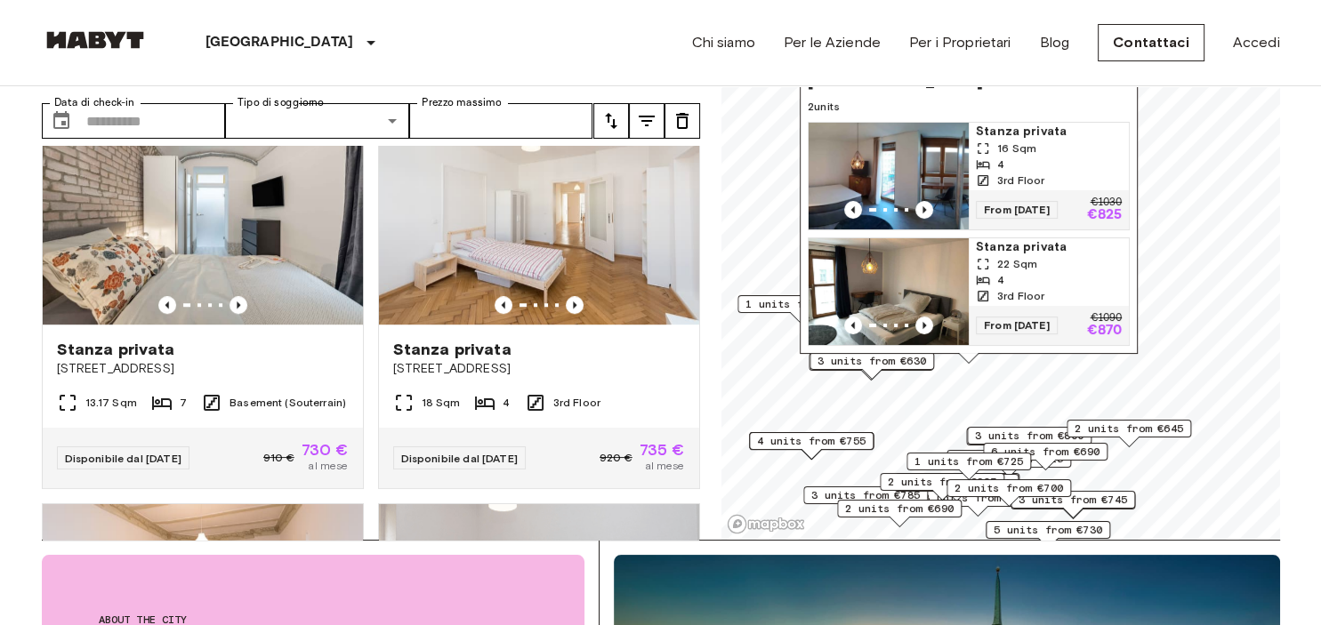
scroll to position [93, 0]
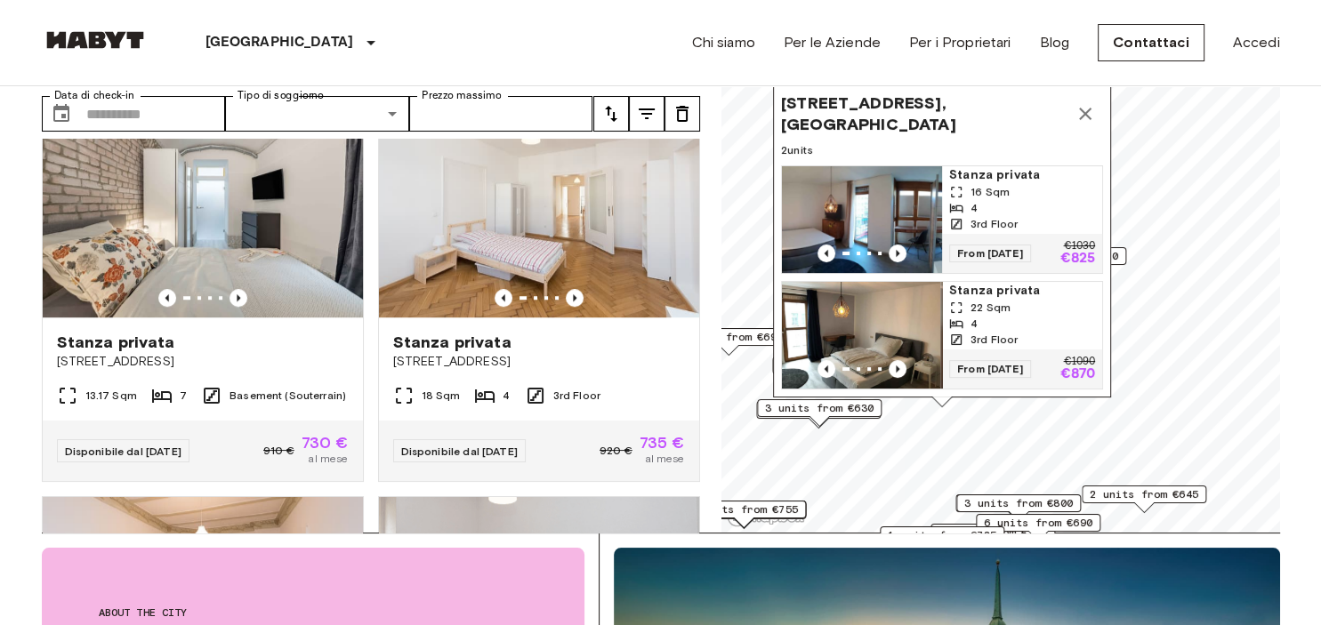
click at [866, 319] on img "Map marker" at bounding box center [860, 335] width 160 height 107
click at [859, 326] on img "Map marker" at bounding box center [862, 335] width 160 height 107
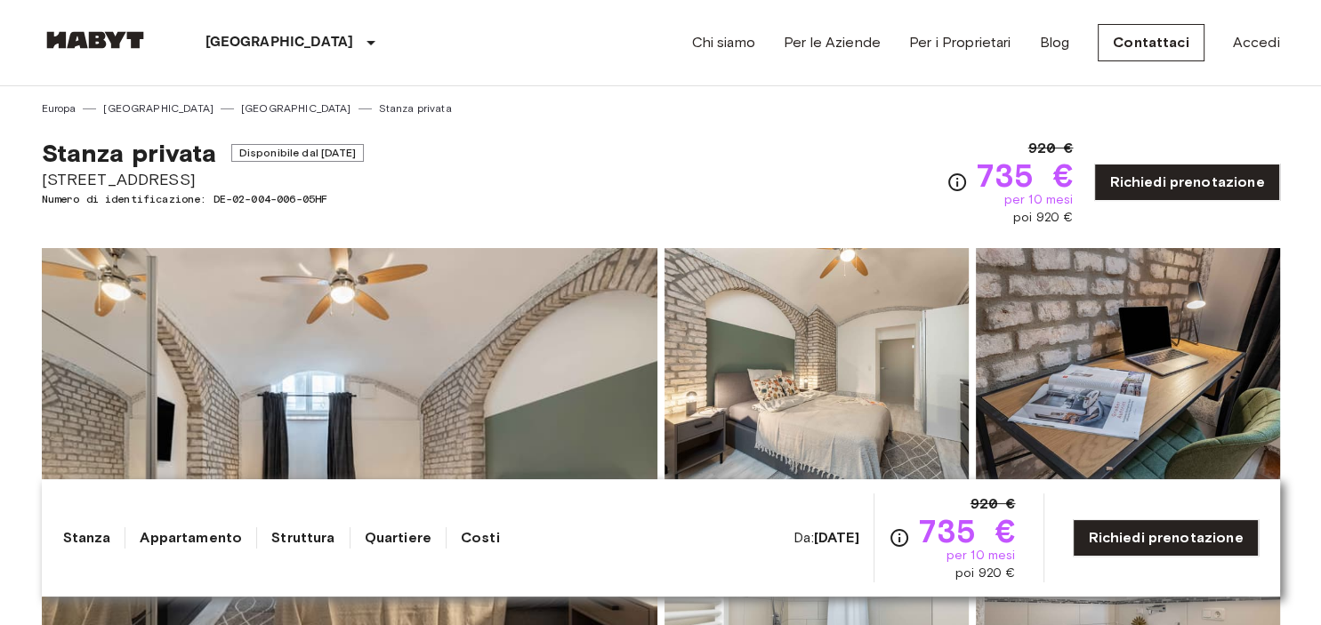
click at [101, 181] on span "[STREET_ADDRESS]" at bounding box center [203, 179] width 322 height 23
click at [101, 181] on span "Edelweißstraße 4" at bounding box center [203, 179] width 322 height 23
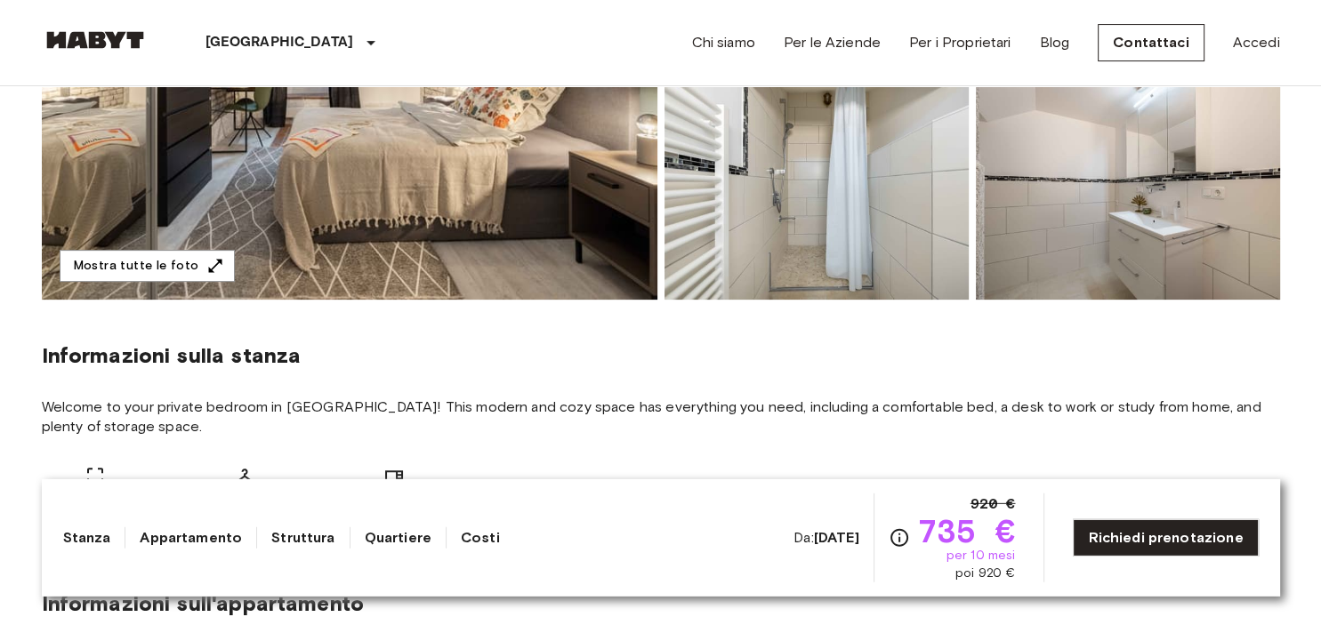
scroll to position [563, 0]
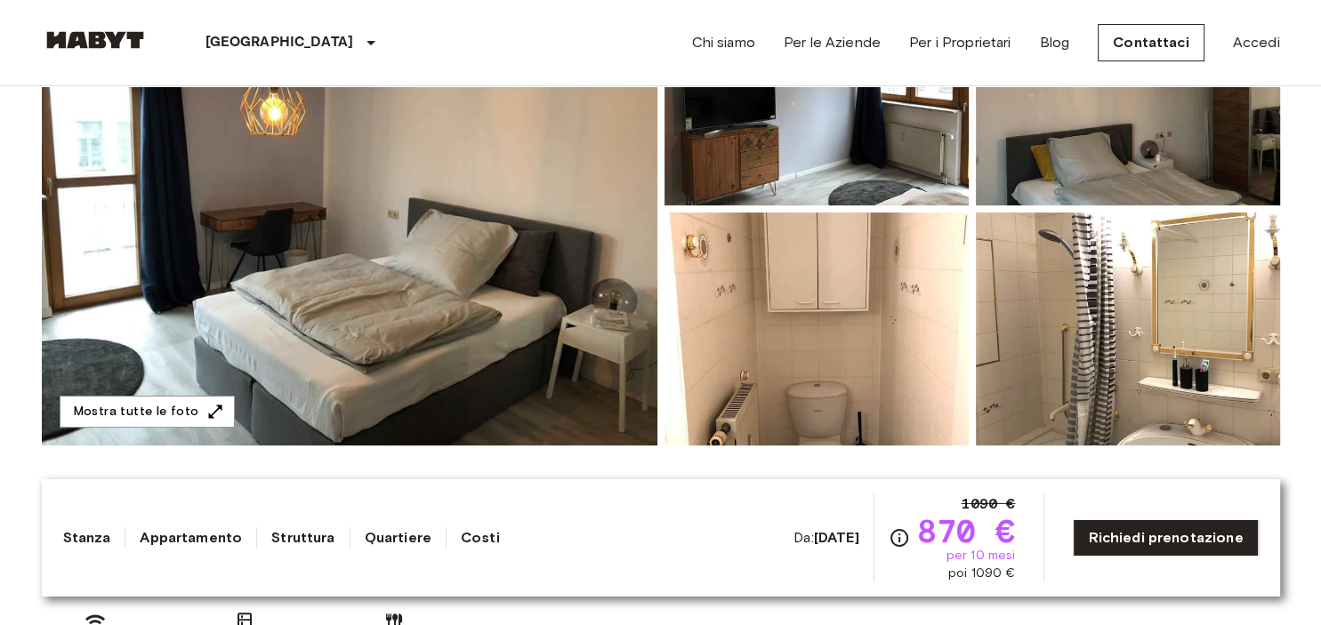
scroll to position [281, 0]
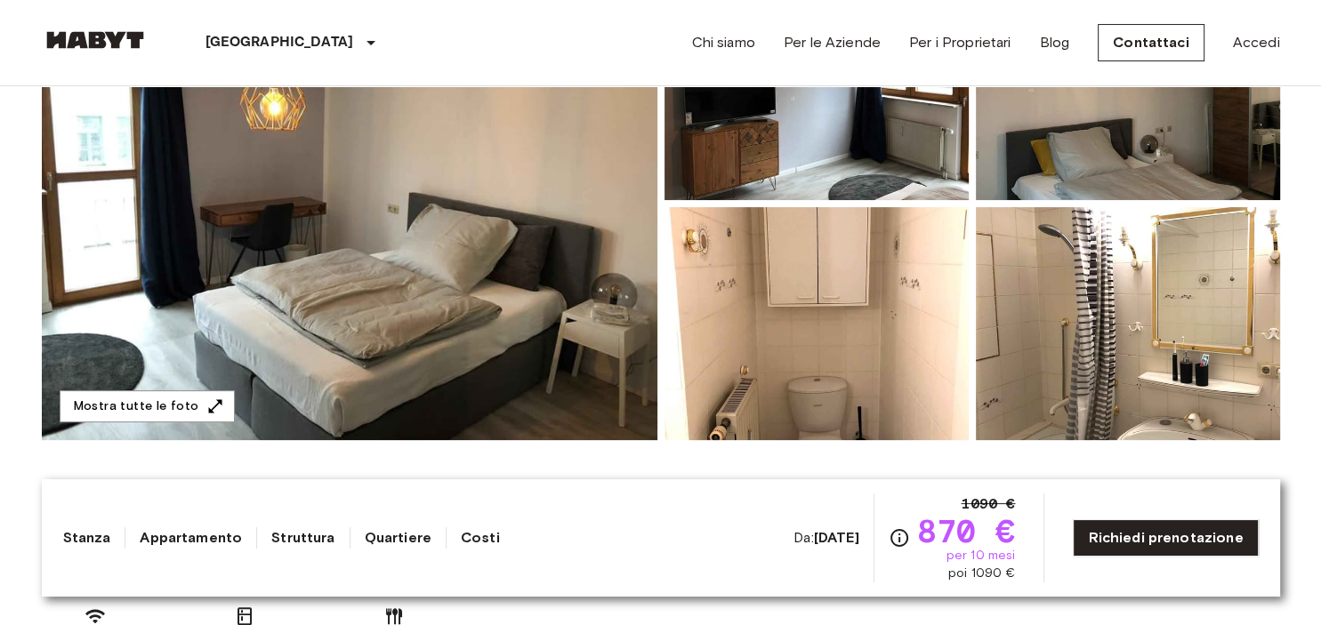
click at [298, 286] on img at bounding box center [350, 203] width 616 height 473
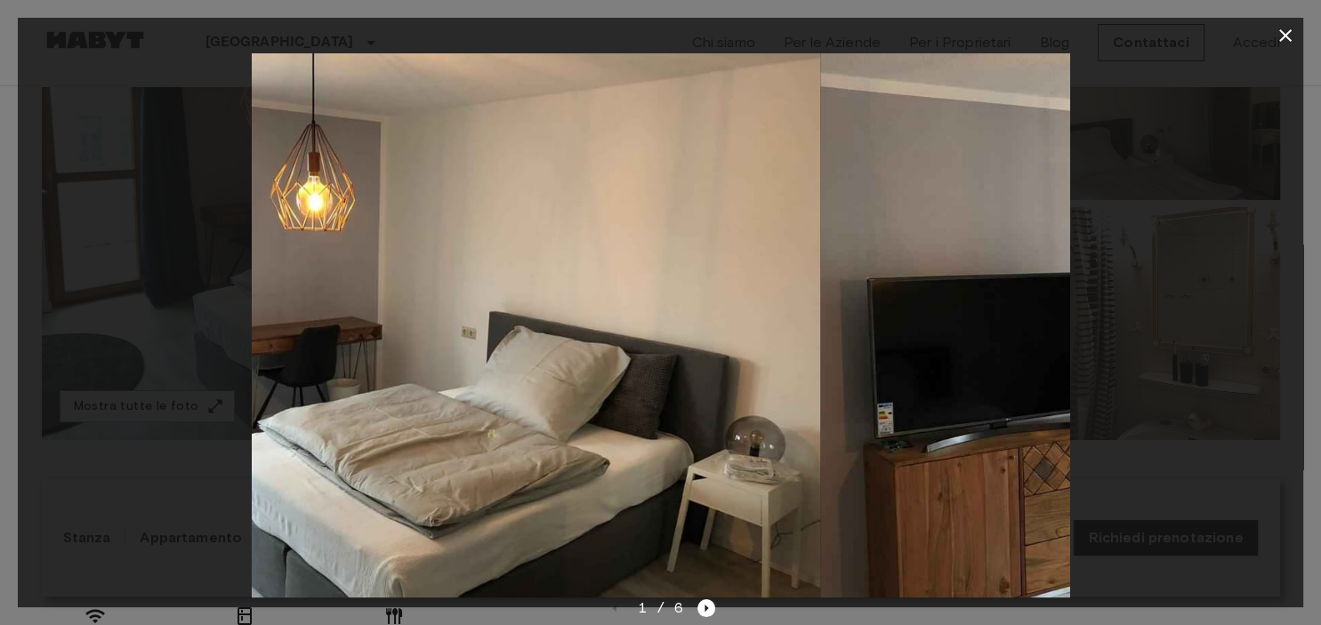
drag, startPoint x: 934, startPoint y: 377, endPoint x: 582, endPoint y: 349, distance: 353.4
click at [655, 361] on img at bounding box center [412, 325] width 817 height 544
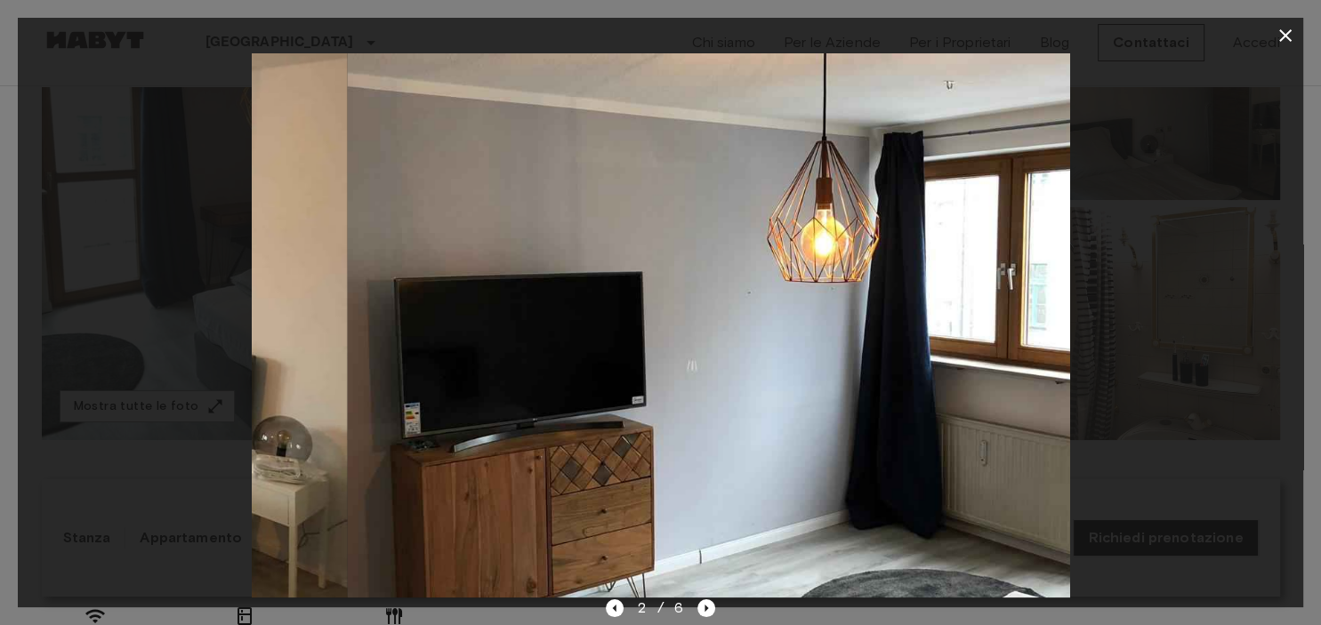
drag, startPoint x: 754, startPoint y: 353, endPoint x: 1058, endPoint y: 378, distance: 305.2
click at [1030, 379] on img at bounding box center [755, 325] width 817 height 544
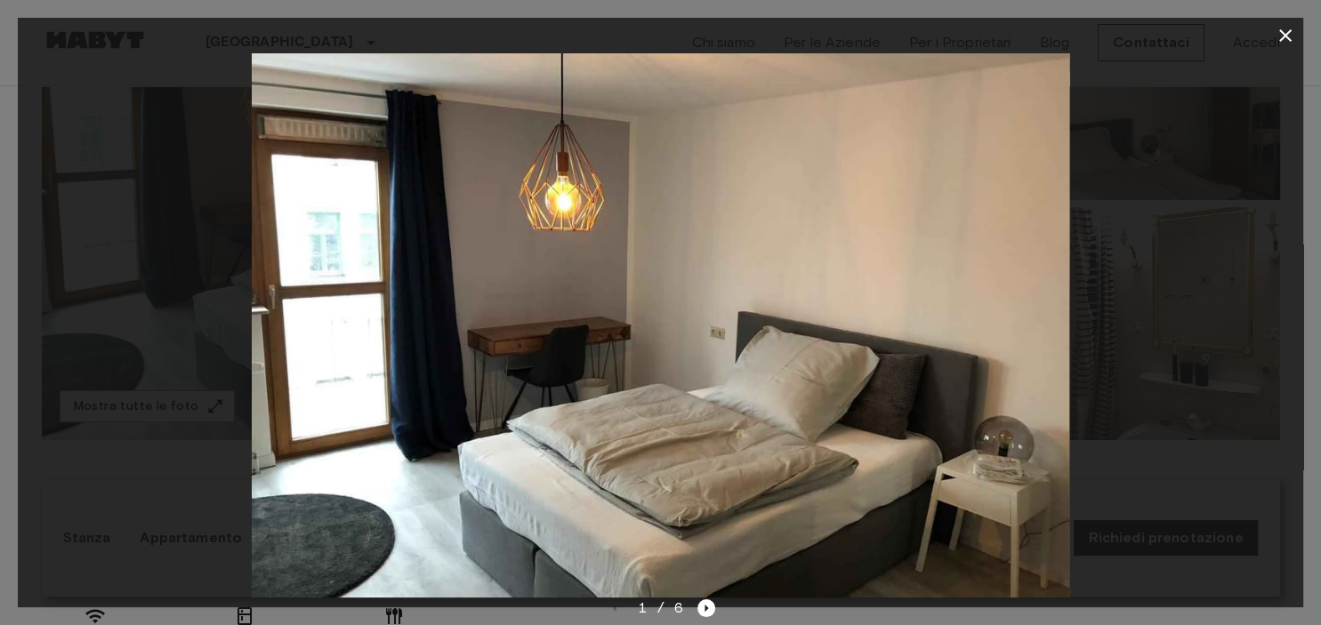
drag, startPoint x: 957, startPoint y: 344, endPoint x: 400, endPoint y: 325, distance: 557.2
click at [463, 327] on img at bounding box center [660, 325] width 817 height 544
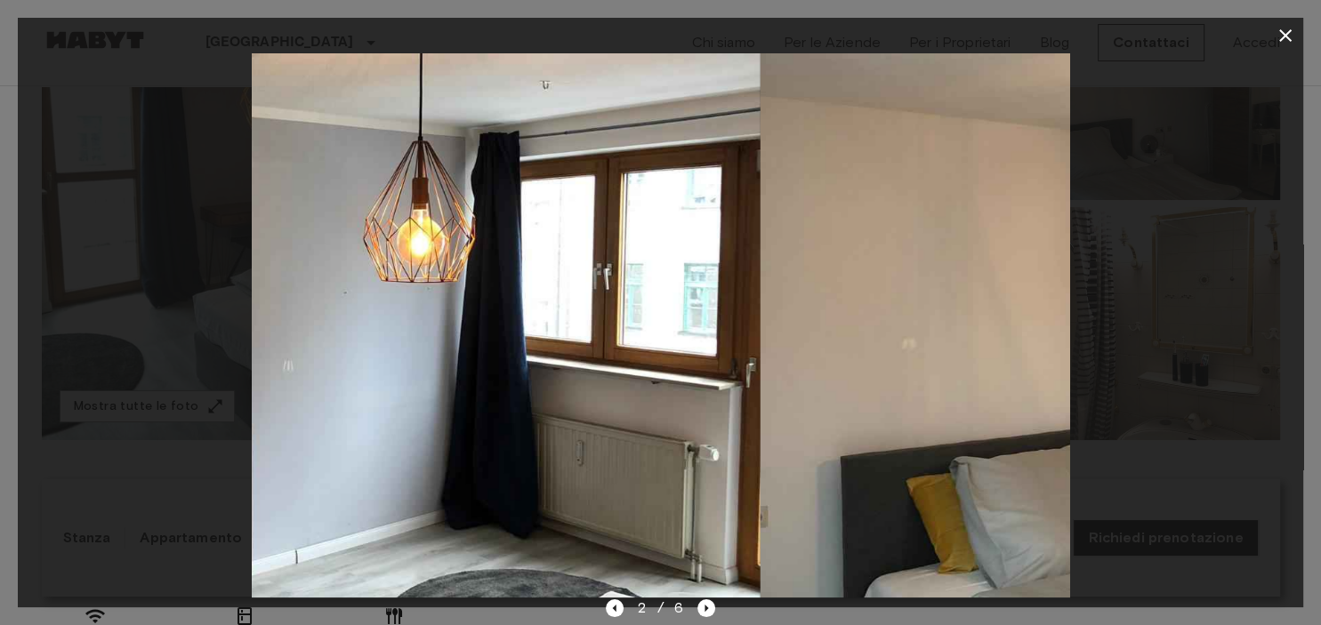
drag, startPoint x: 713, startPoint y: 350, endPoint x: 363, endPoint y: 338, distance: 350.7
click at [378, 340] on img at bounding box center [351, 325] width 817 height 544
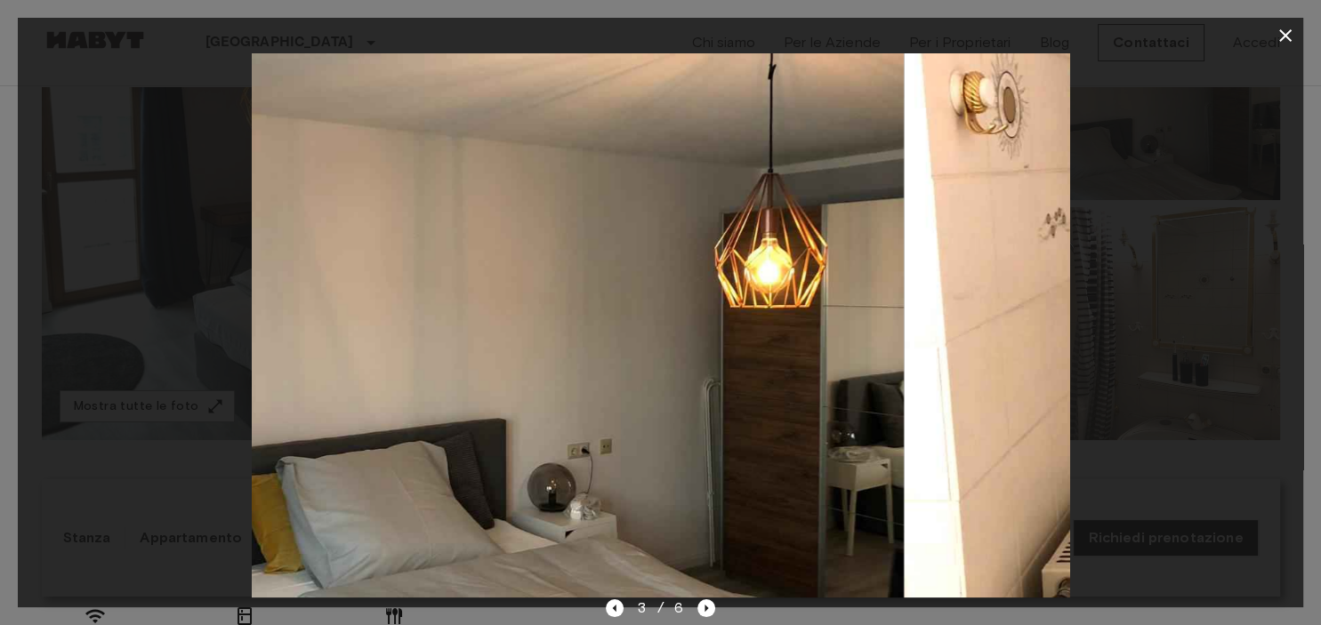
drag, startPoint x: 828, startPoint y: 361, endPoint x: 460, endPoint y: 349, distance: 368.5
click at [562, 354] on img at bounding box center [494, 325] width 817 height 544
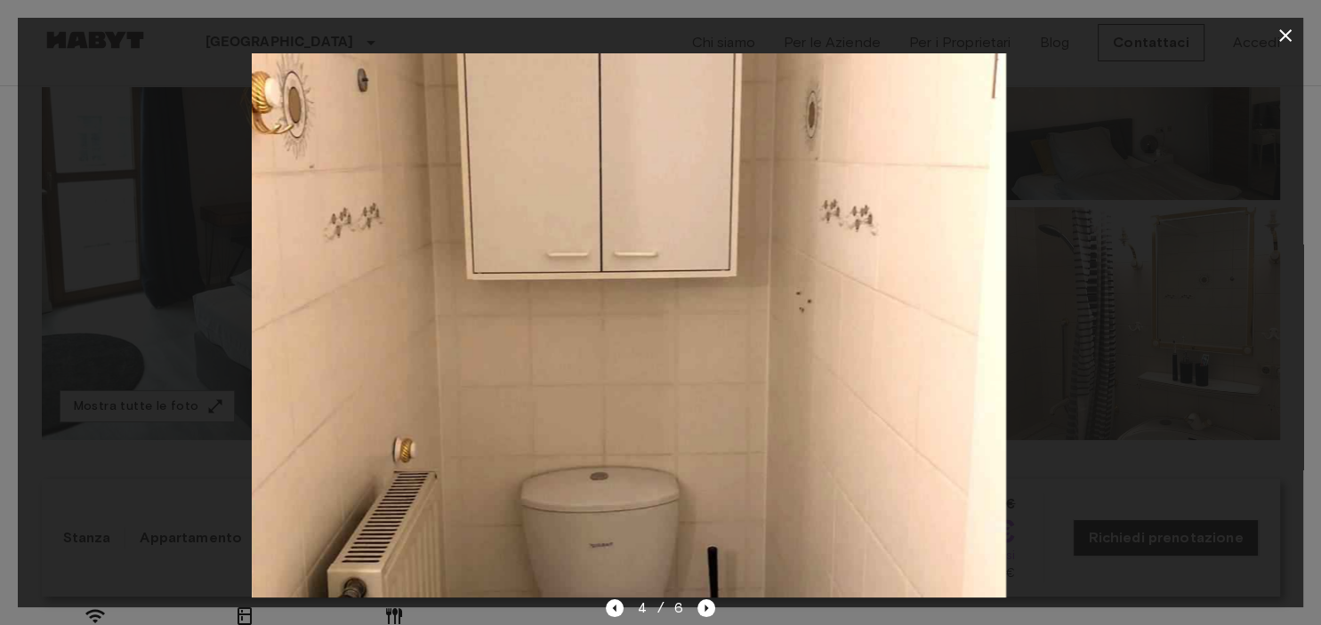
drag, startPoint x: 713, startPoint y: 360, endPoint x: 392, endPoint y: 348, distance: 321.3
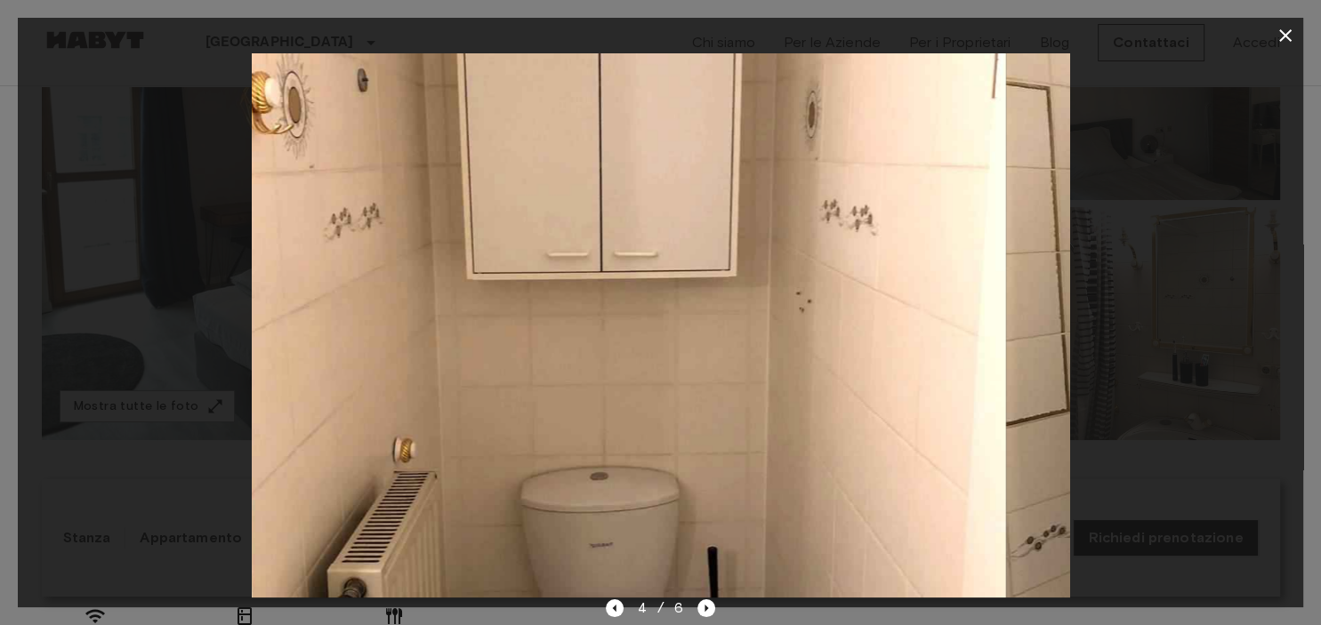
click at [455, 351] on img at bounding box center [597, 325] width 817 height 544
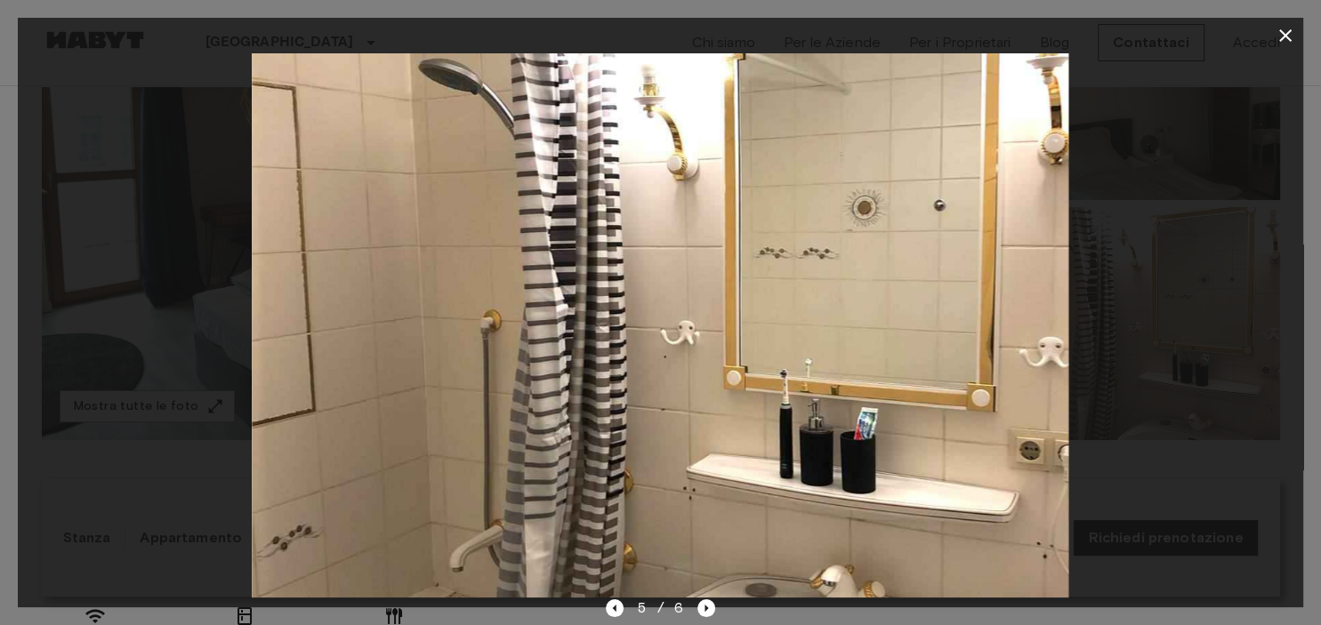
drag, startPoint x: 799, startPoint y: 366, endPoint x: 310, endPoint y: 342, distance: 489.0
click at [385, 345] on img at bounding box center [660, 325] width 817 height 544
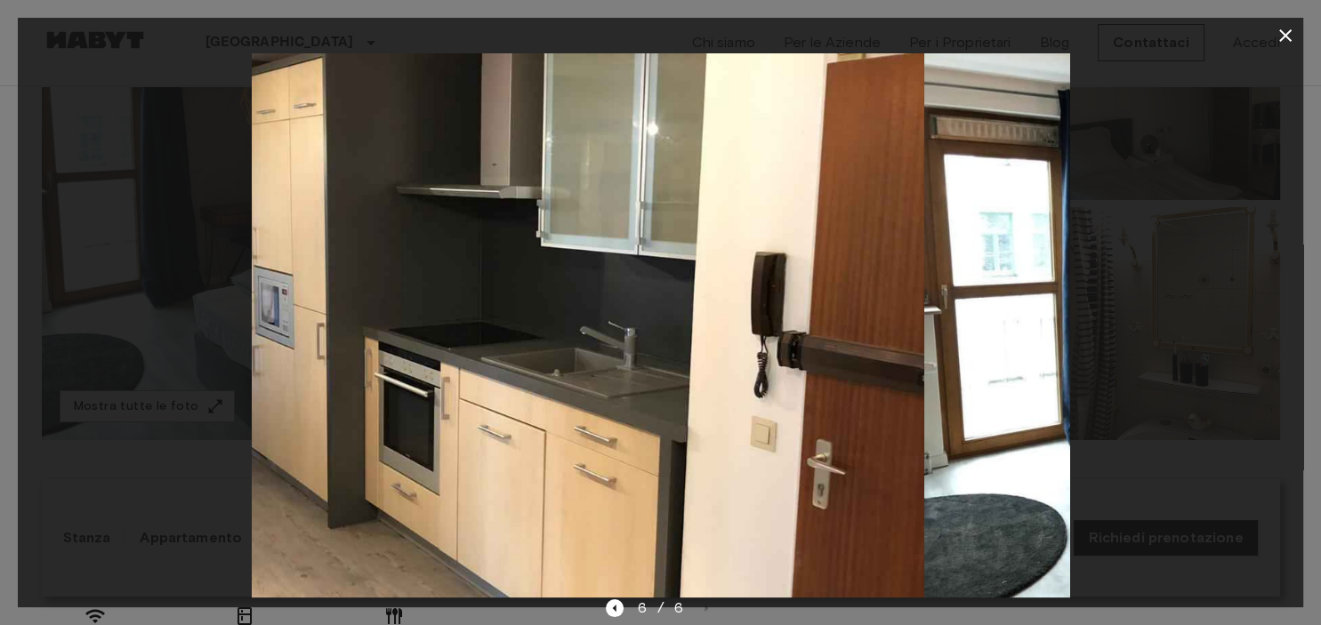
drag, startPoint x: 582, startPoint y: 352, endPoint x: 9, endPoint y: 310, distance: 574.3
click at [220, 319] on div at bounding box center [660, 325] width 1285 height 544
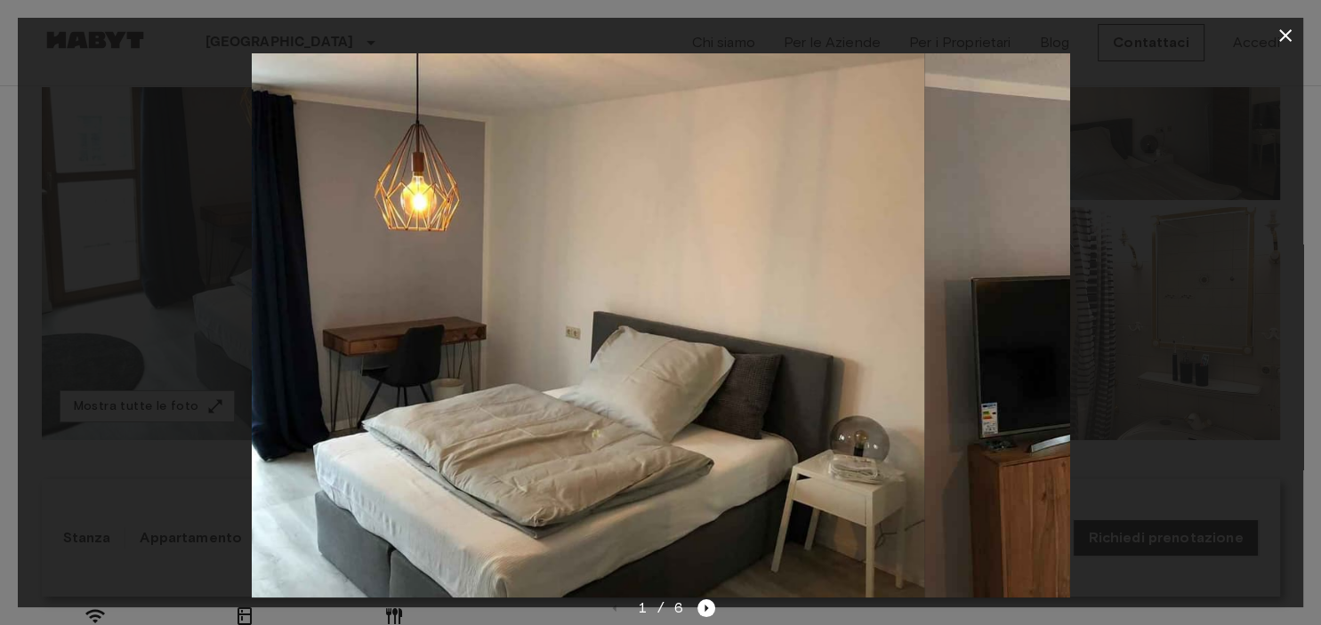
drag, startPoint x: 744, startPoint y: 336, endPoint x: 504, endPoint y: 337, distance: 239.3
click at [542, 342] on img at bounding box center [516, 325] width 817 height 544
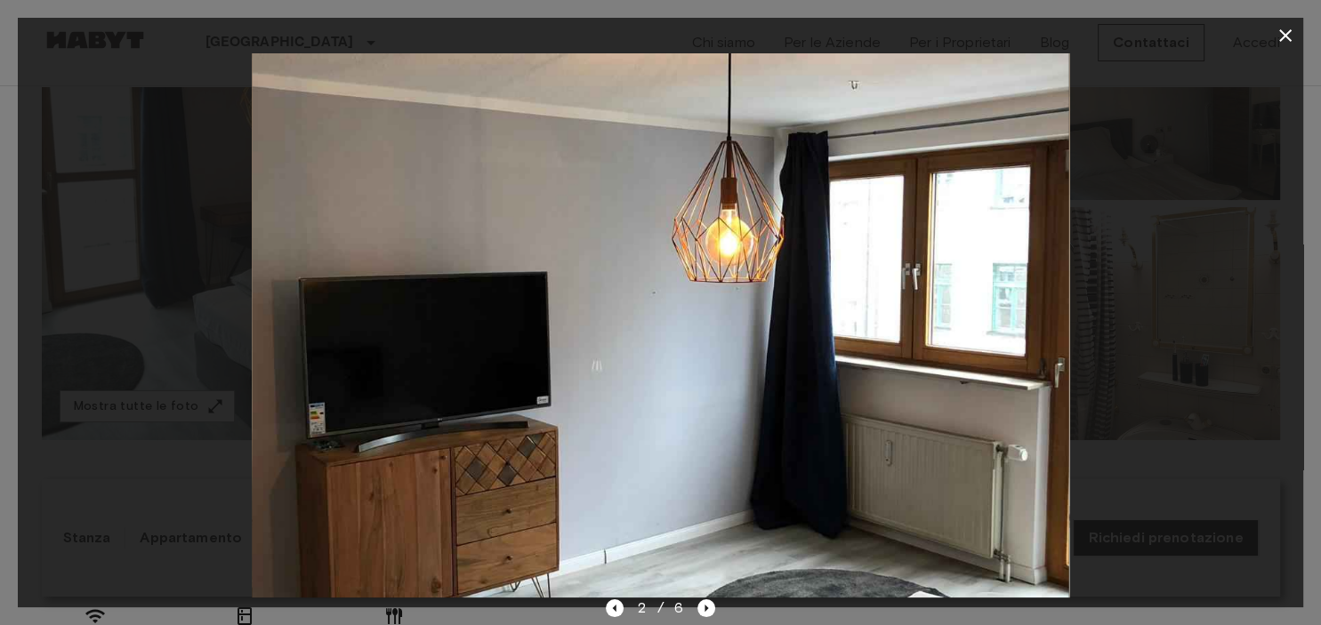
click at [1281, 36] on icon "button" at bounding box center [1285, 35] width 21 height 21
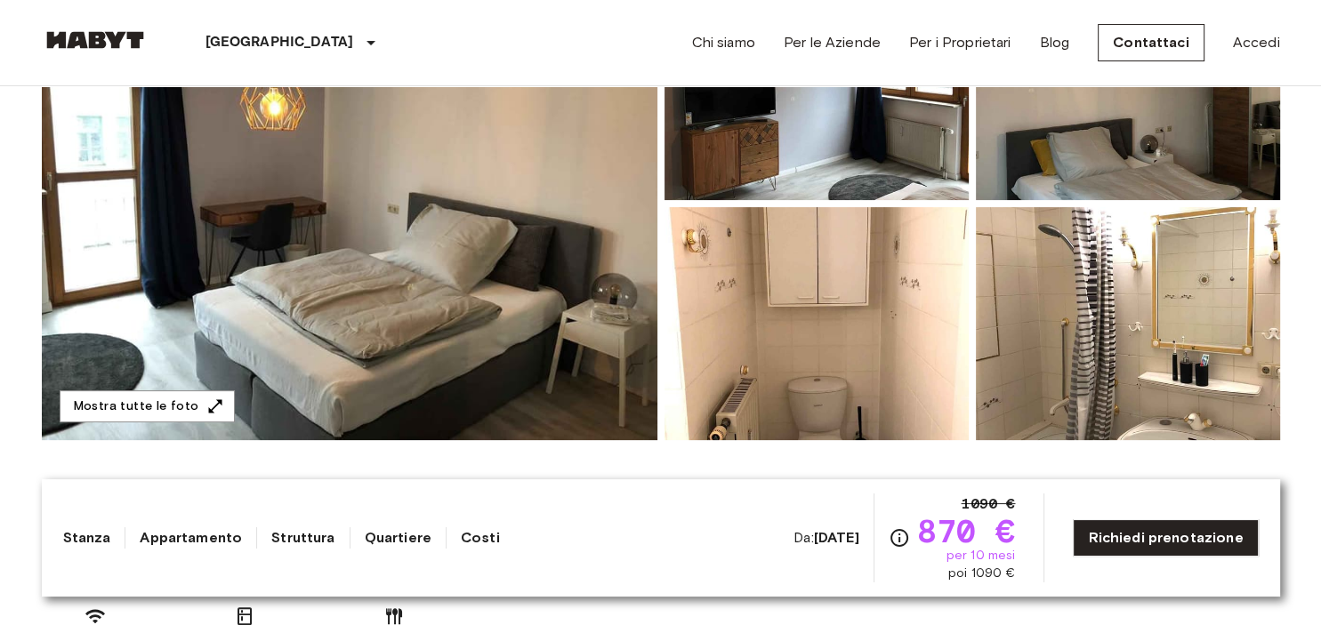
click at [465, 537] on link "Costi" at bounding box center [480, 537] width 39 height 21
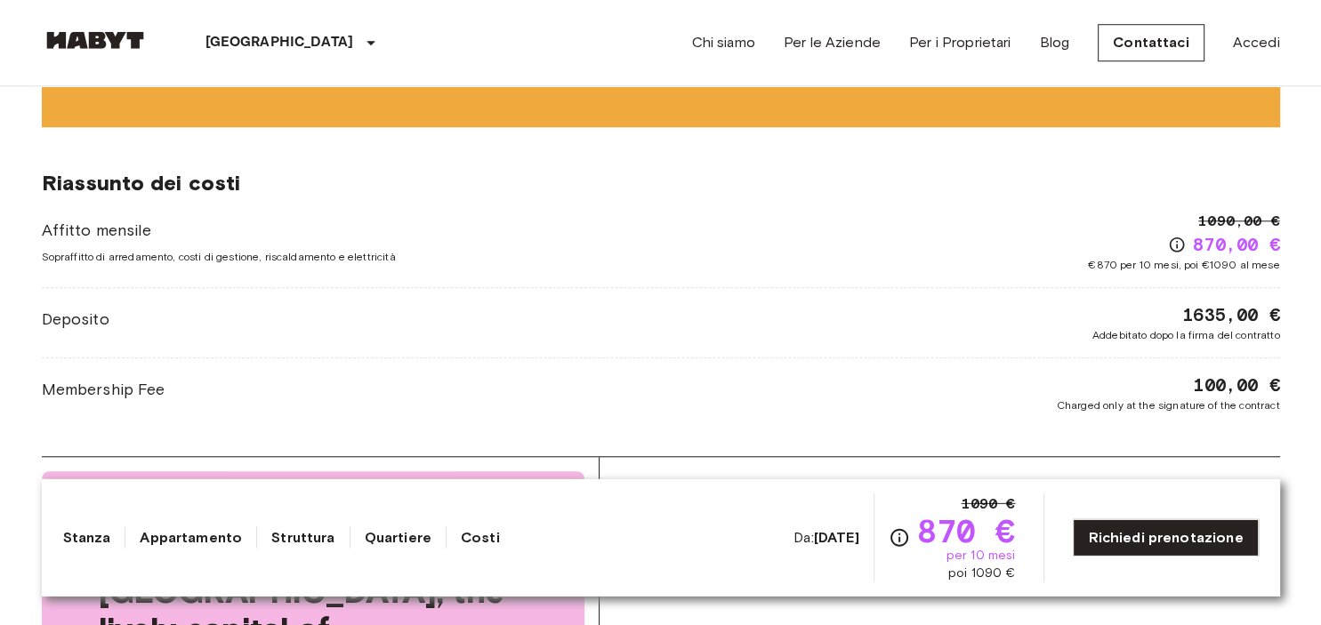
scroll to position [1364, 0]
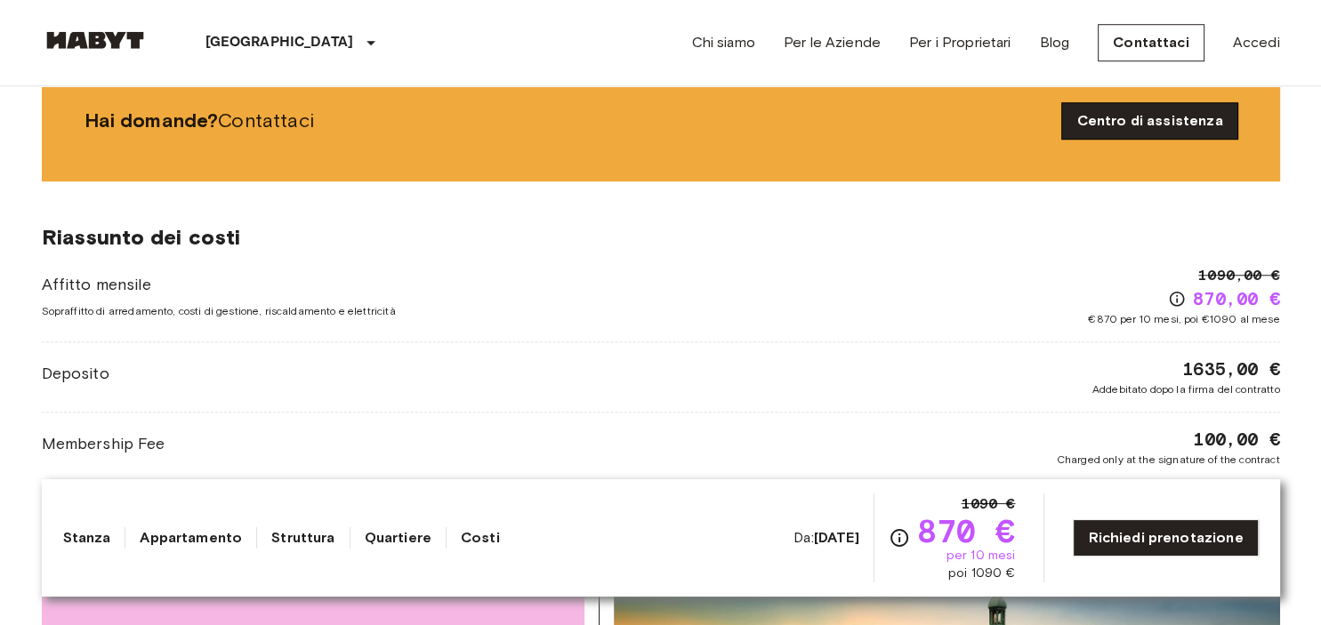
click at [1162, 118] on link "Centro di assistenza" at bounding box center [1149, 121] width 174 height 36
